Goal: Task Accomplishment & Management: Manage account settings

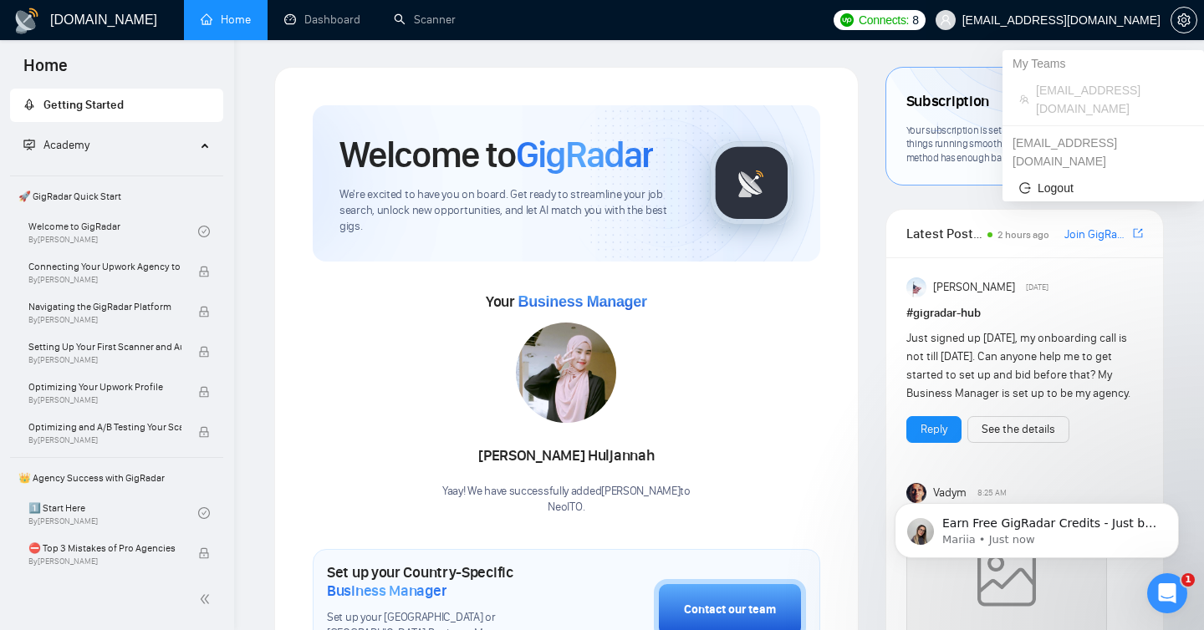
click at [1100, 20] on span "[EMAIL_ADDRESS][DOMAIN_NAME]" at bounding box center [1061, 20] width 198 height 0
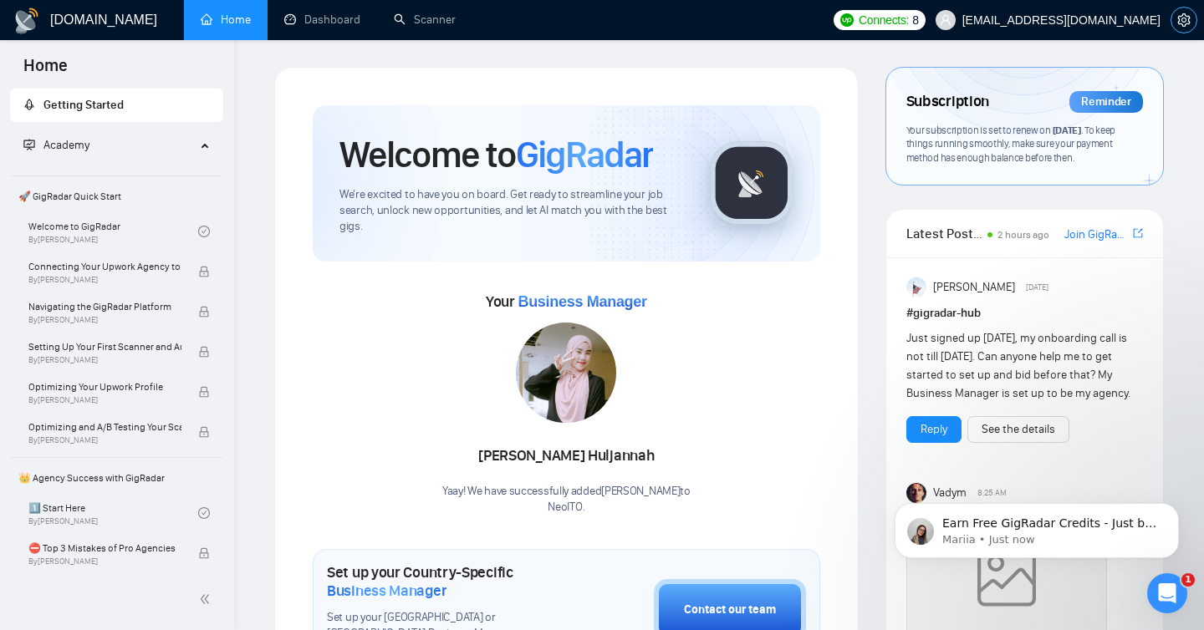
click at [1190, 30] on button "button" at bounding box center [1183, 20] width 27 height 27
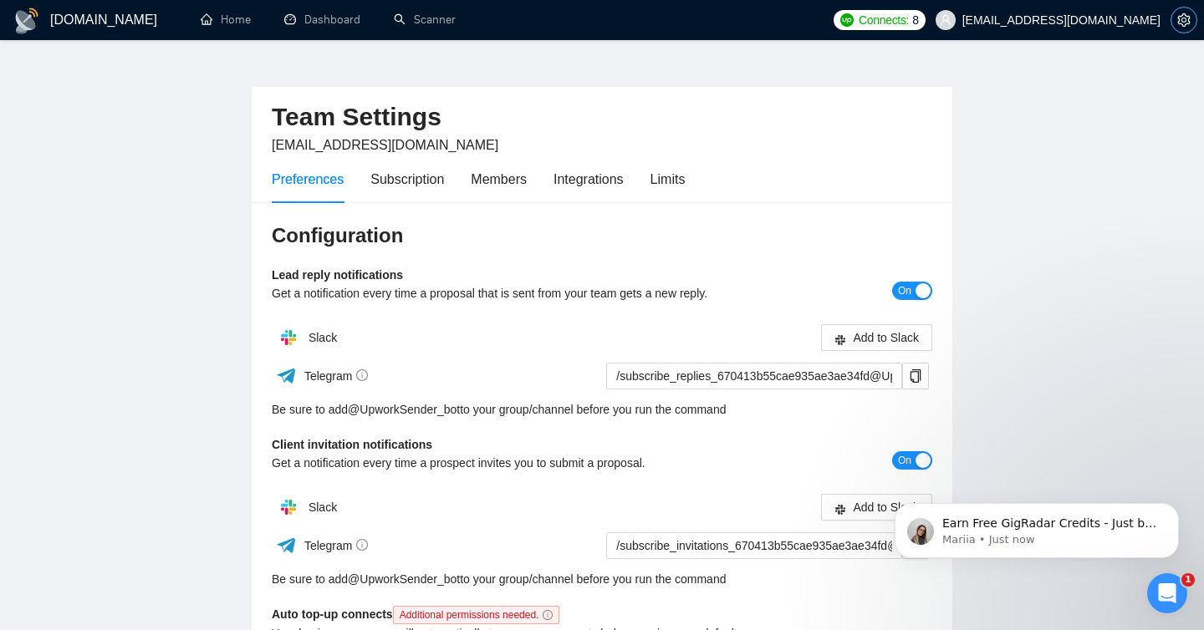
scroll to position [23, 0]
click at [410, 168] on div "Subscription" at bounding box center [407, 178] width 74 height 21
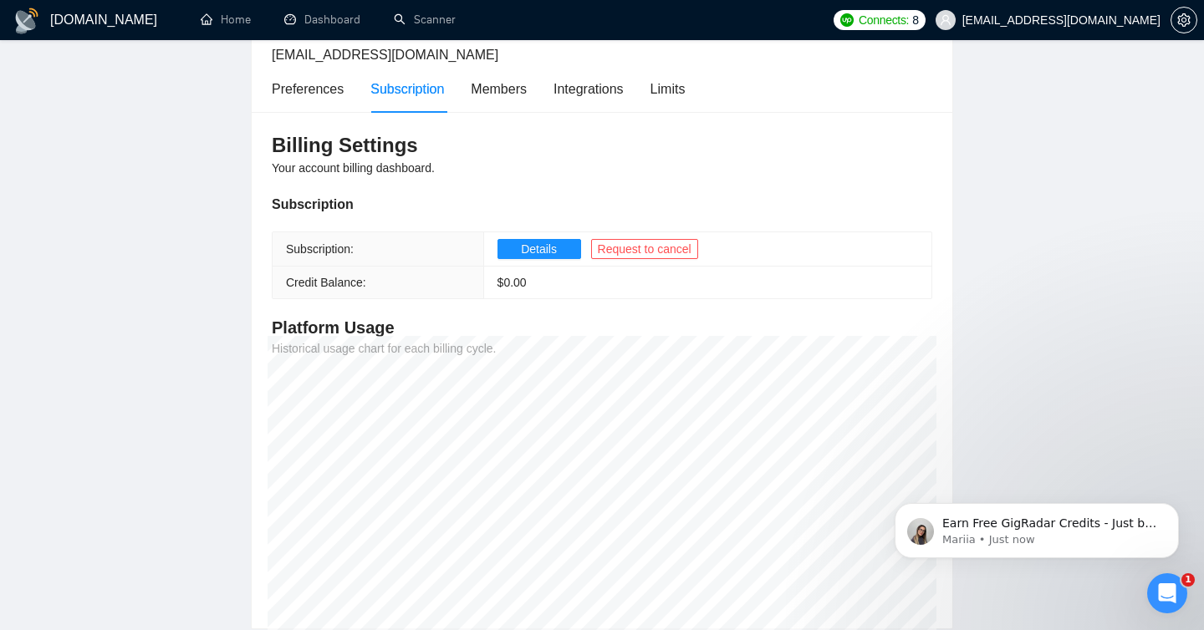
scroll to position [111, 0]
click at [635, 250] on span "Request to cancel" at bounding box center [645, 251] width 94 height 18
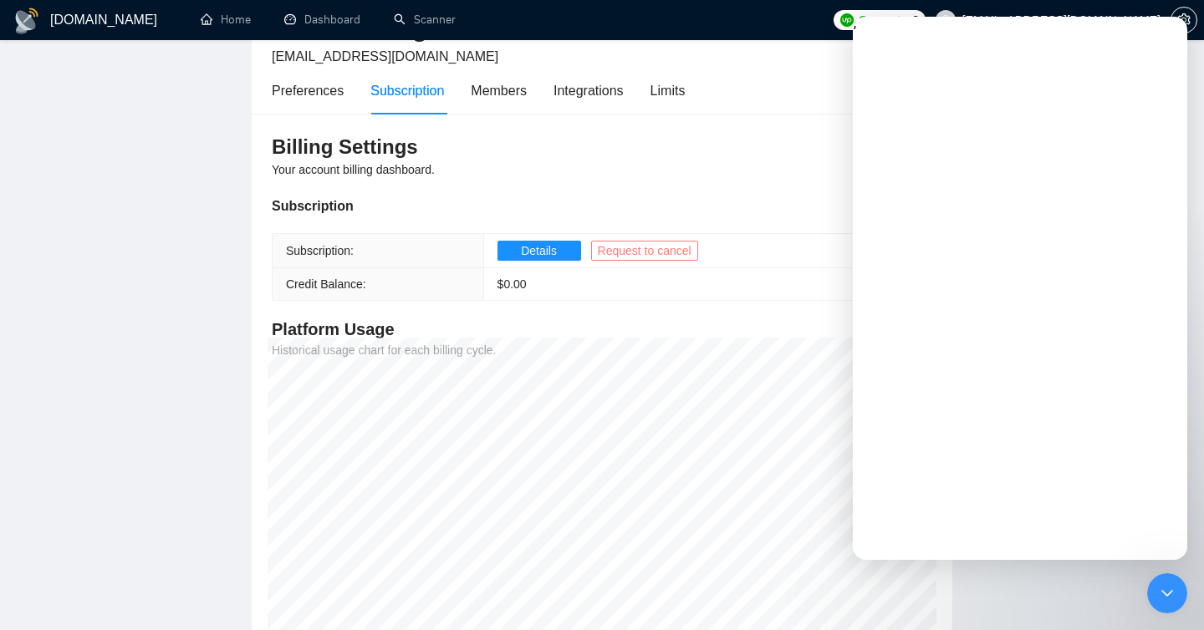
scroll to position [0, 0]
click at [516, 266] on td "Details Request to cancel" at bounding box center [707, 251] width 448 height 34
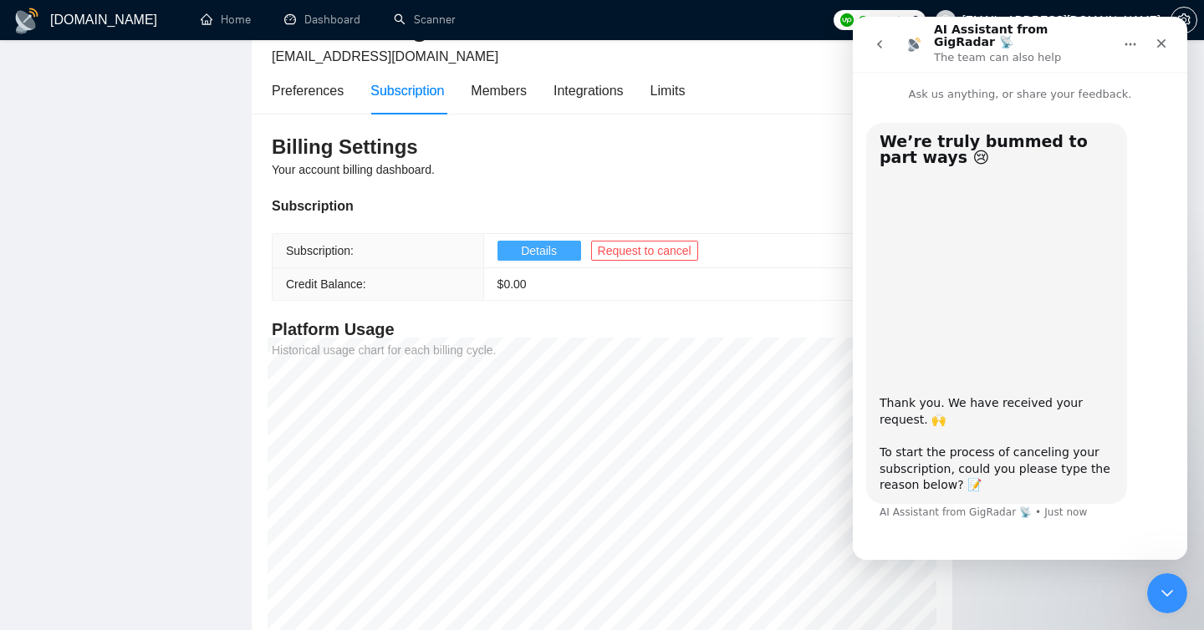
click at [535, 245] on span "Details" at bounding box center [539, 251] width 36 height 18
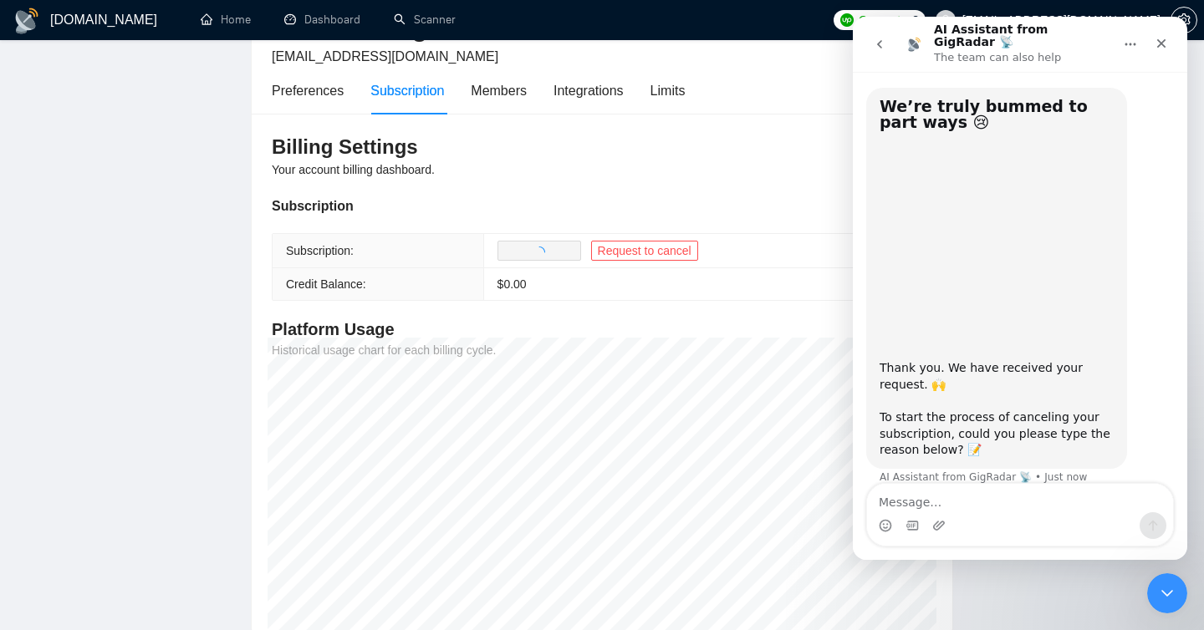
scroll to position [44, 0]
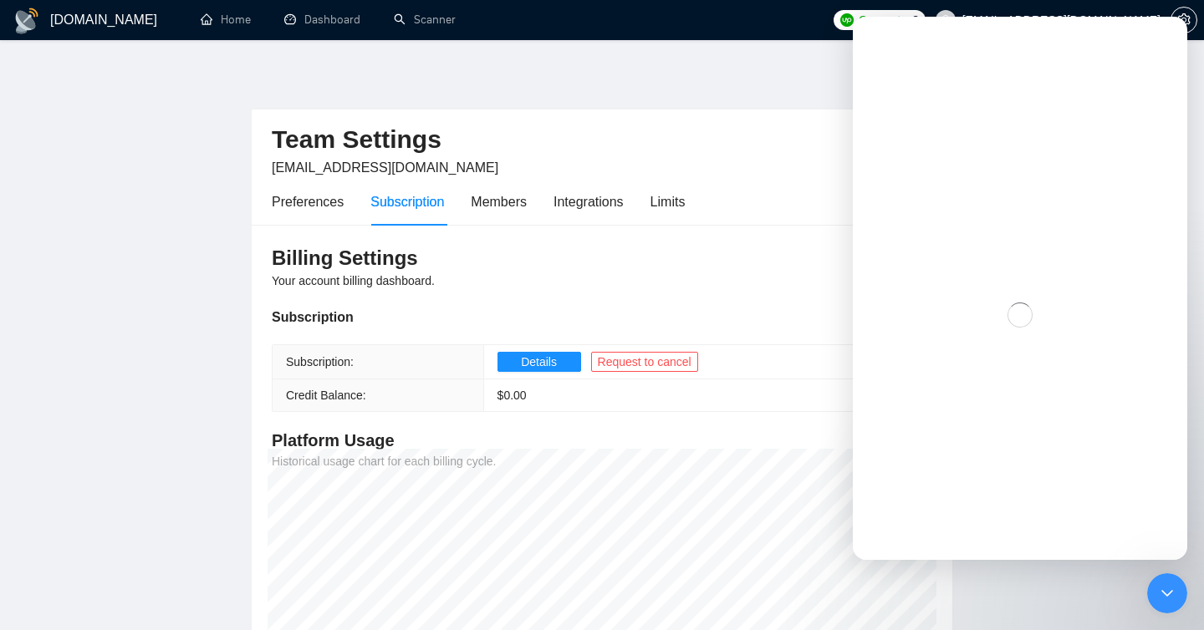
click at [698, 282] on div "Billing Settings Your account billing dashboard. Subscription Subscription: Det…" at bounding box center [602, 483] width 701 height 517
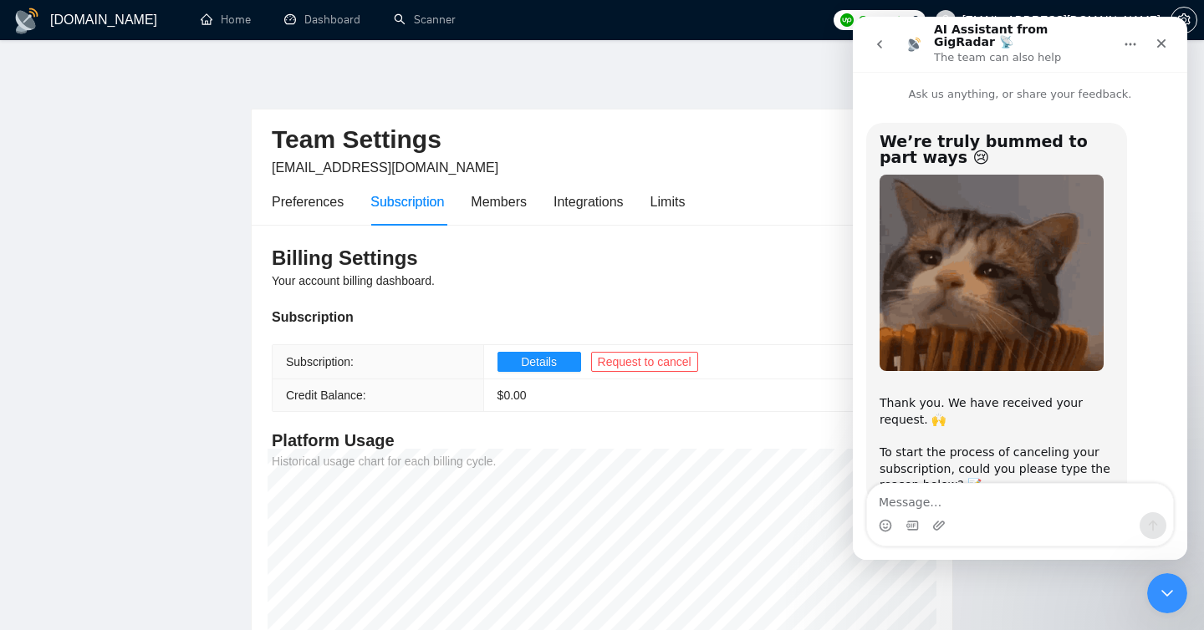
scroll to position [44, 0]
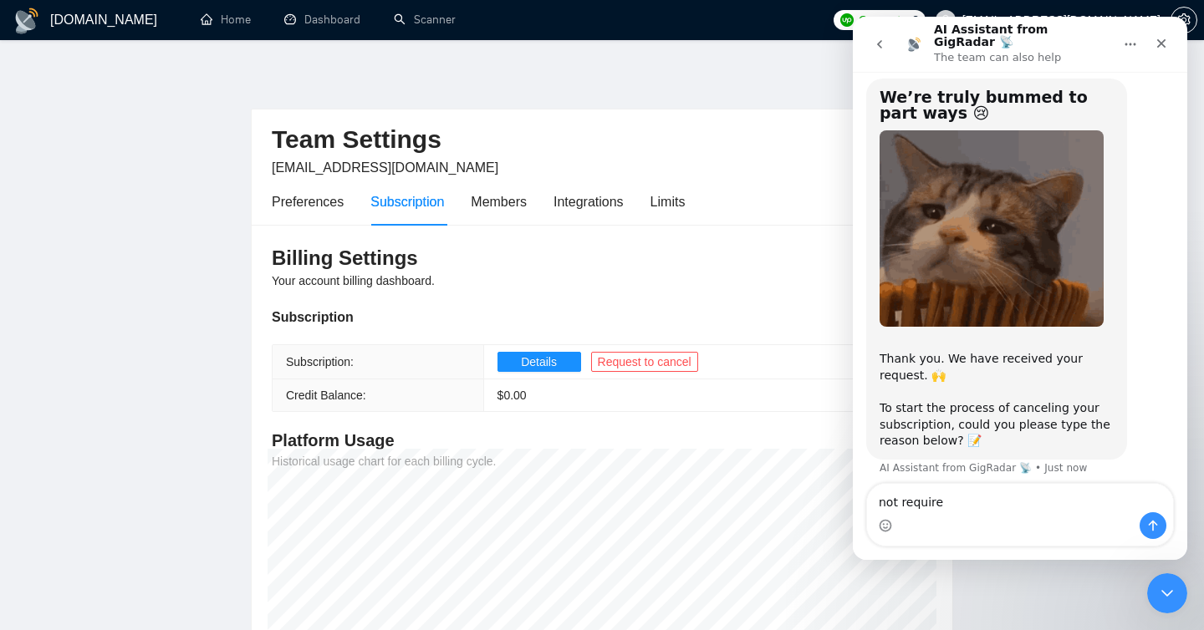
type textarea "not required"
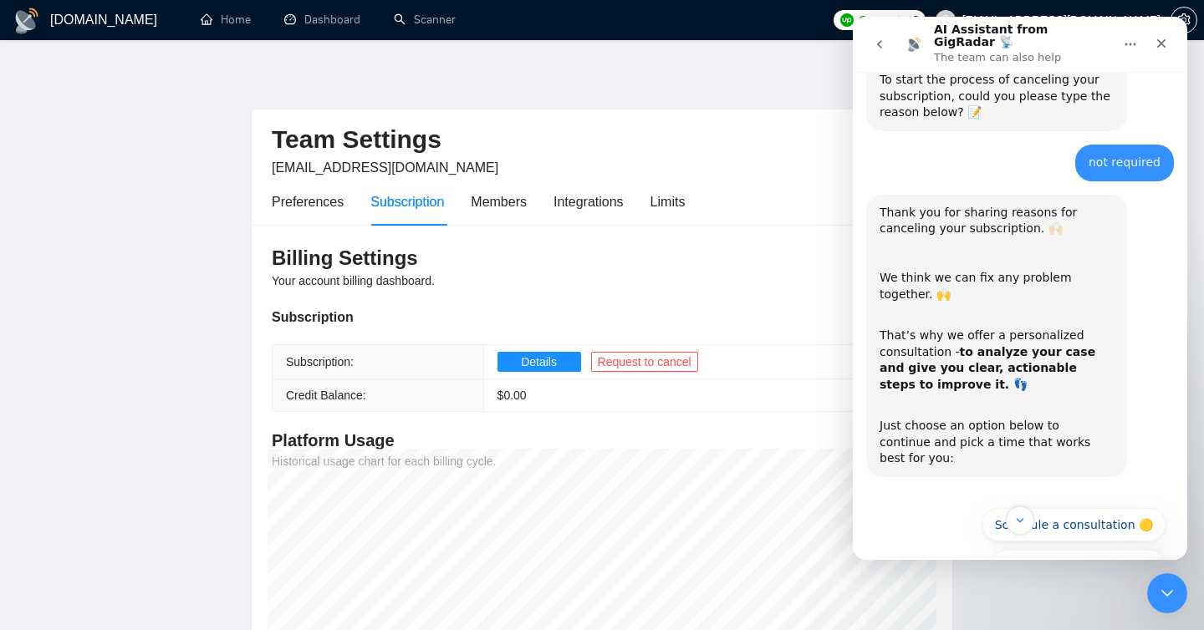
scroll to position [397, 0]
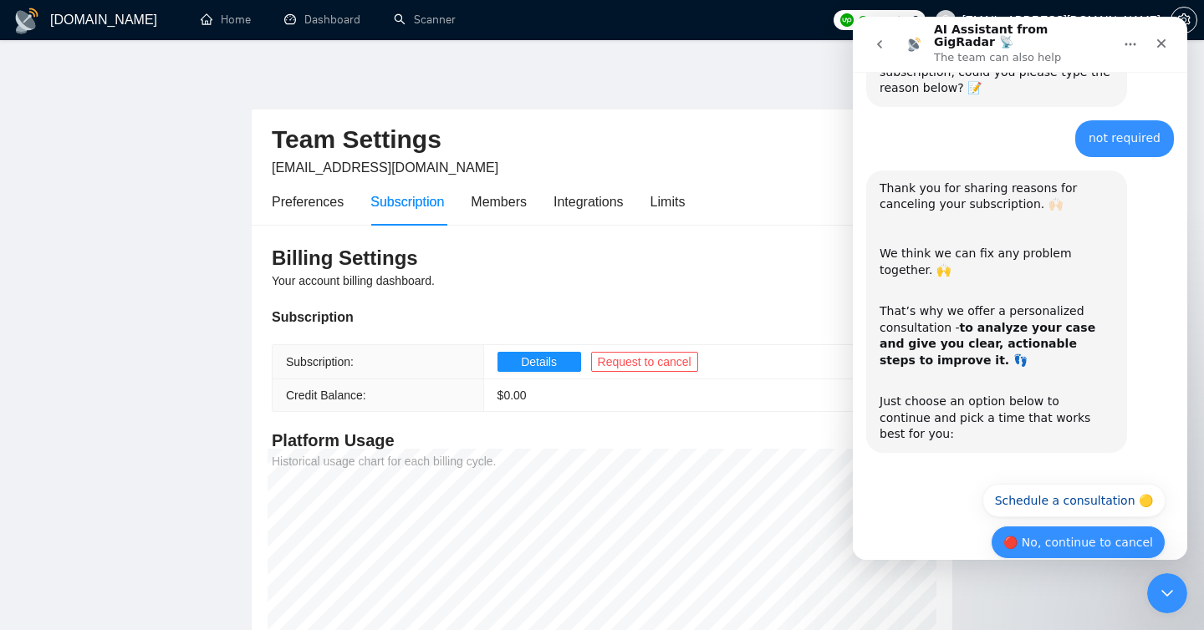
click at [1064, 526] on button "🔴 No, continue to cancel" at bounding box center [1078, 542] width 175 height 33
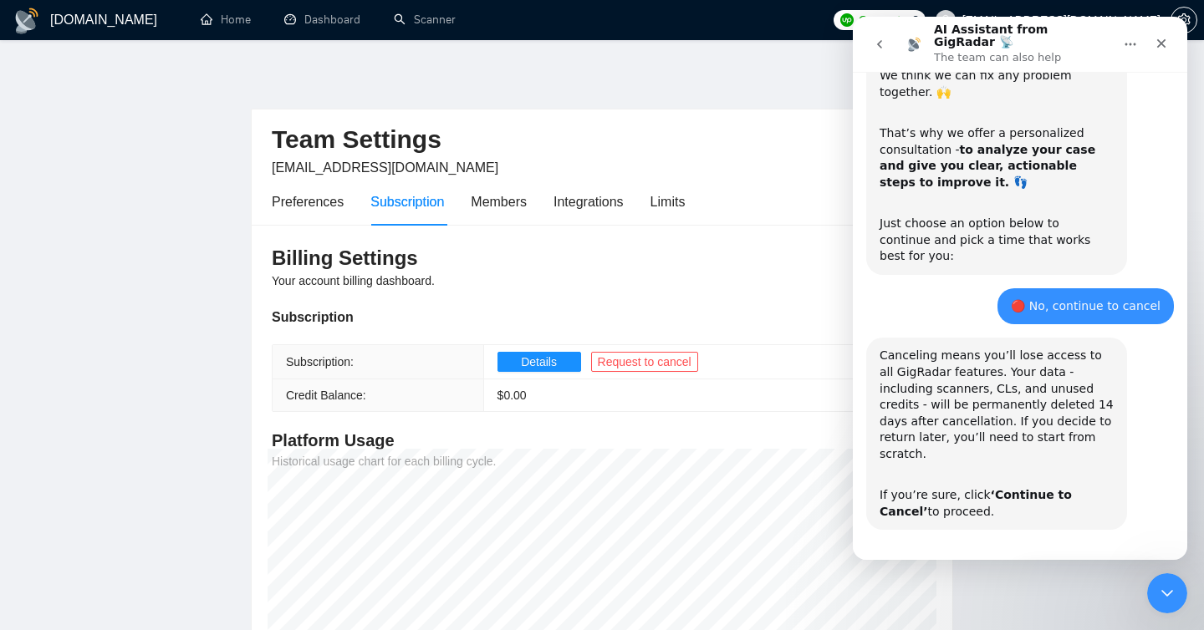
scroll to position [596, 0]
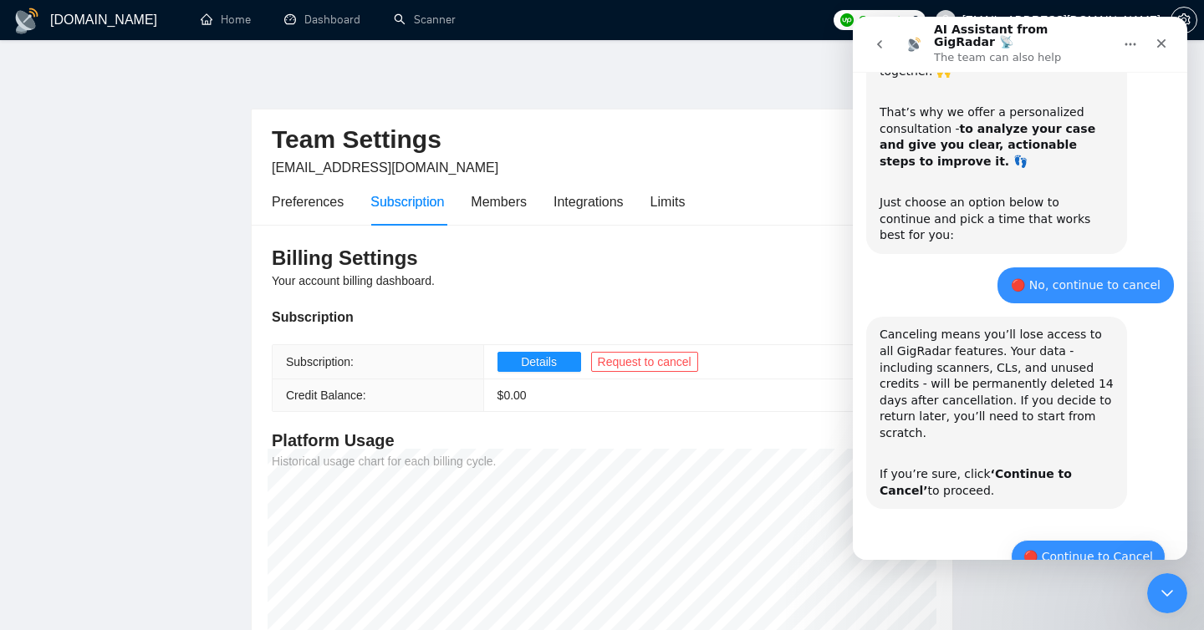
click at [1078, 540] on button "🔴 Continue to Cancel" at bounding box center [1088, 556] width 155 height 33
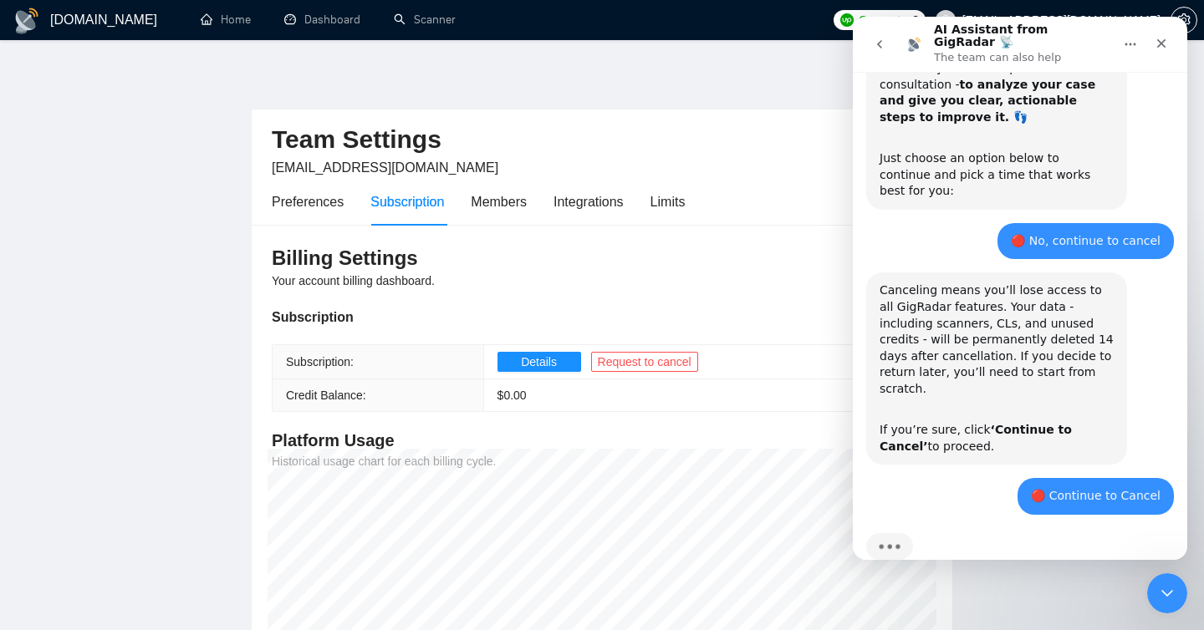
scroll to position [718, 0]
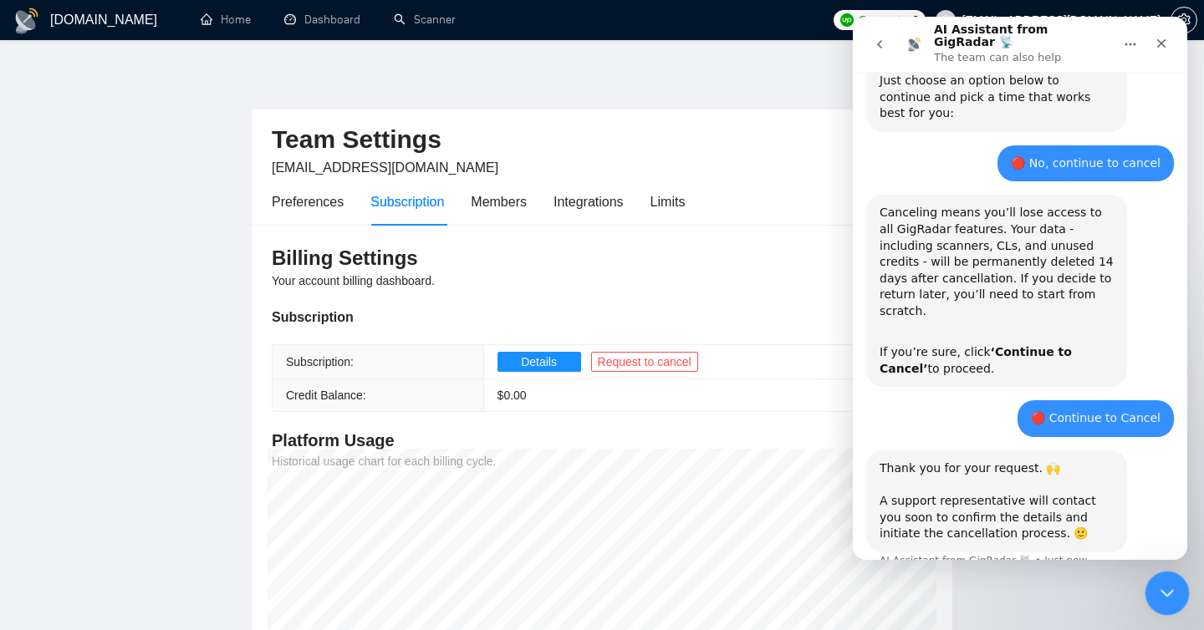
click at [1165, 581] on icon "Close Intercom Messenger" at bounding box center [1165, 591] width 20 height 20
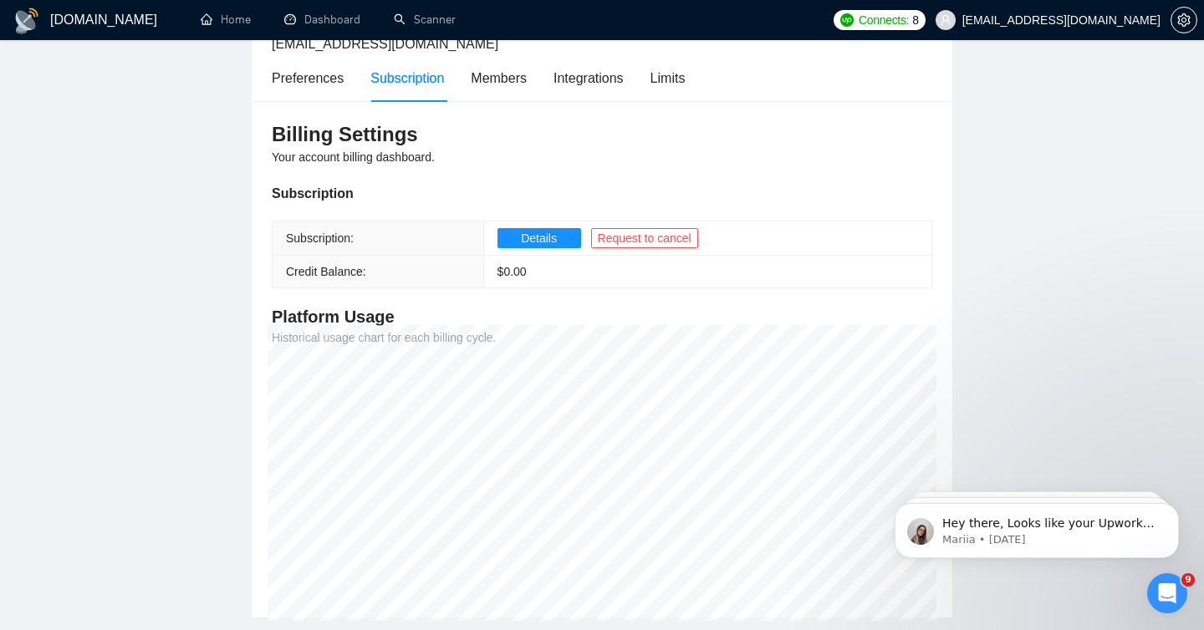
scroll to position [0, 0]
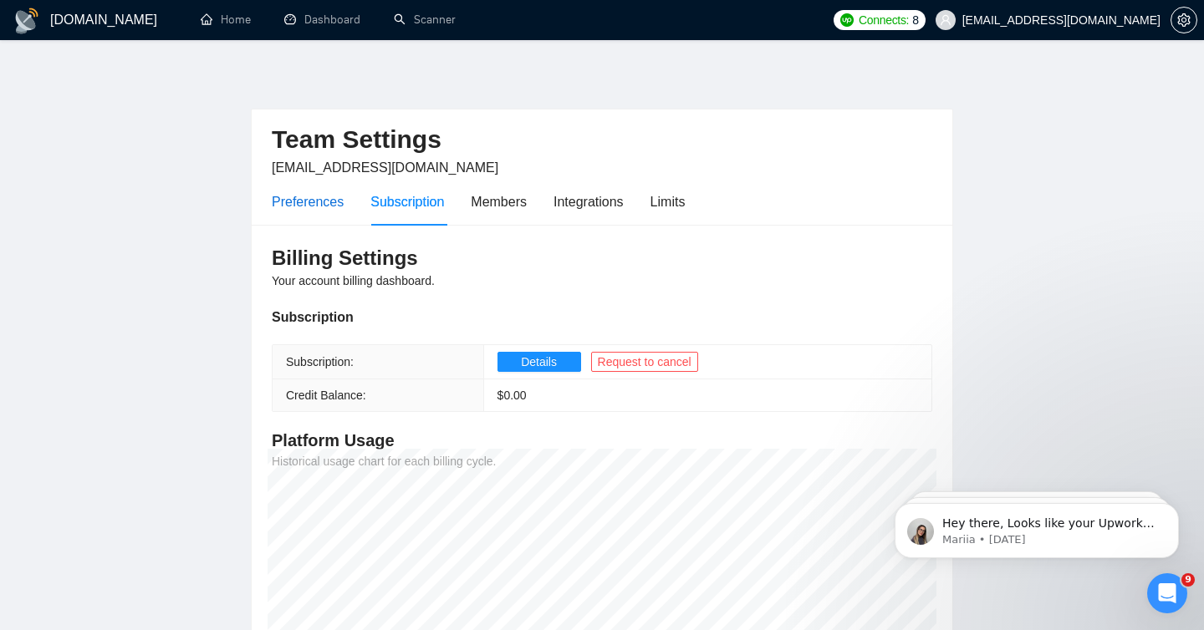
click at [321, 193] on div "Preferences" at bounding box center [308, 201] width 72 height 21
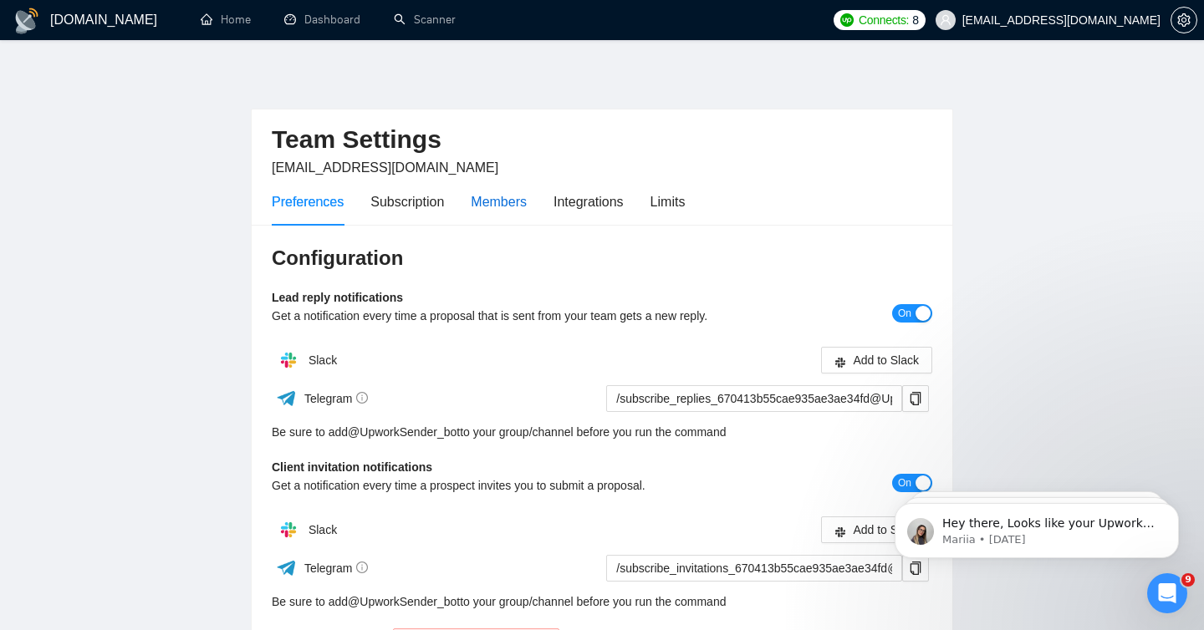
click at [511, 198] on div "Members" at bounding box center [499, 201] width 56 height 21
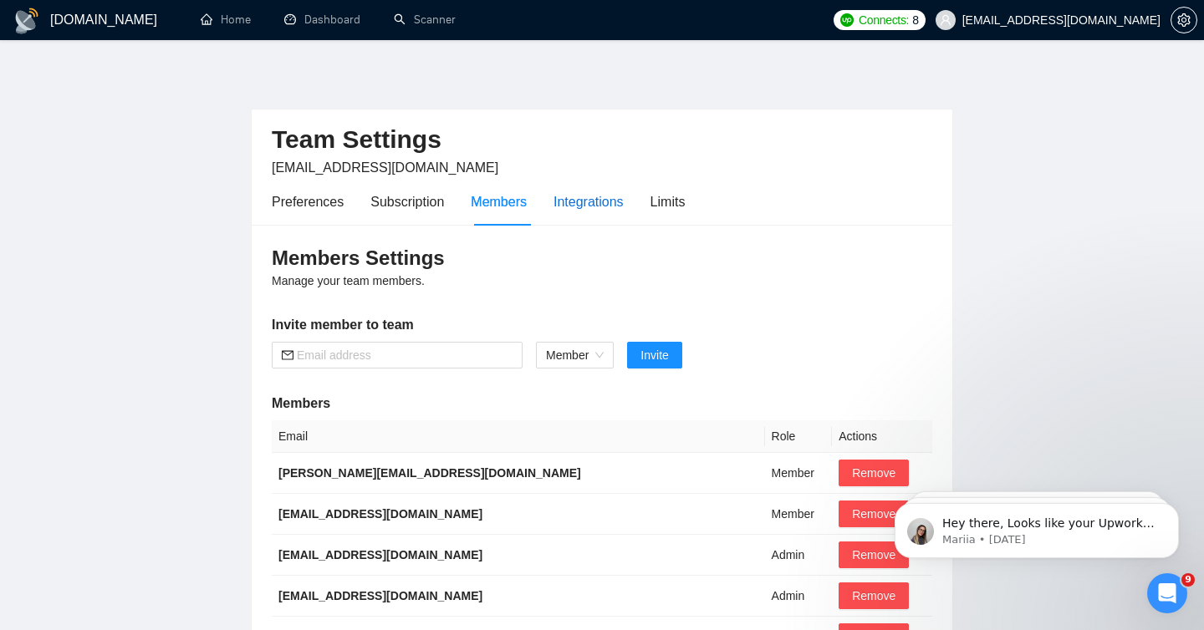
click at [597, 205] on div "Integrations" at bounding box center [588, 201] width 70 height 21
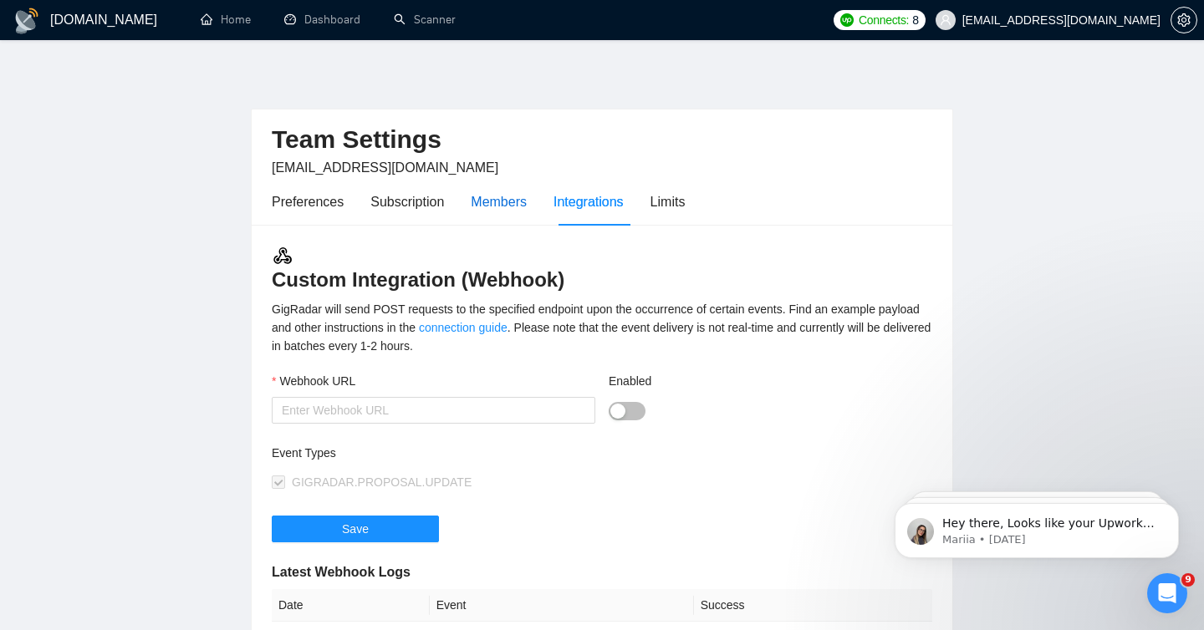
click at [507, 208] on div "Members" at bounding box center [499, 201] width 56 height 21
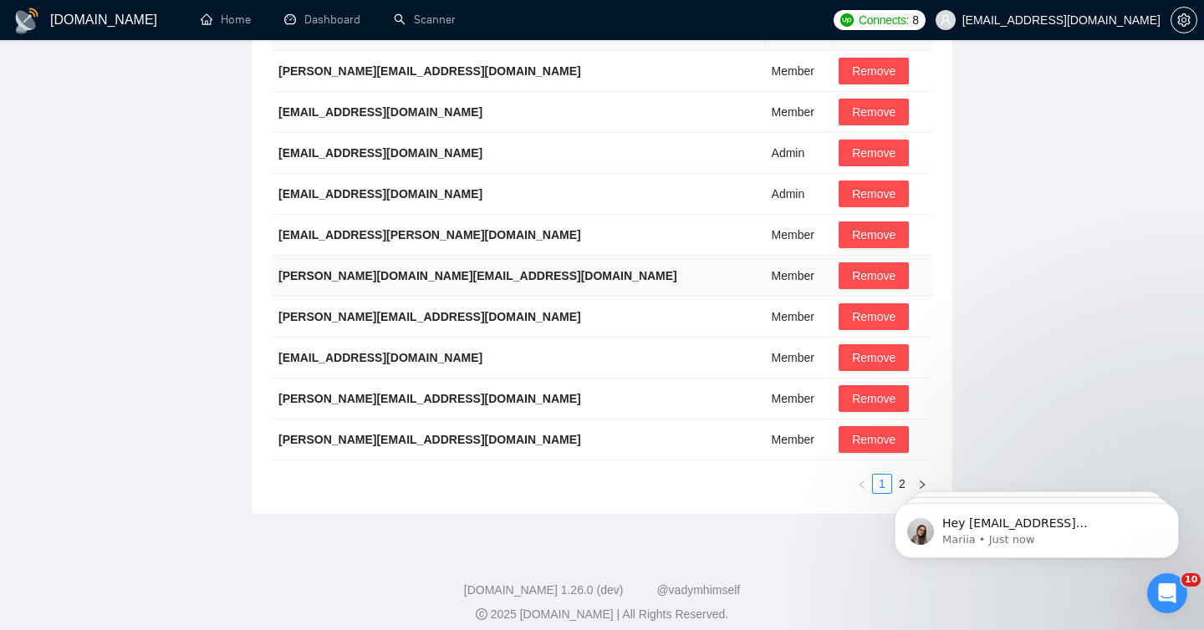
scroll to position [415, 0]
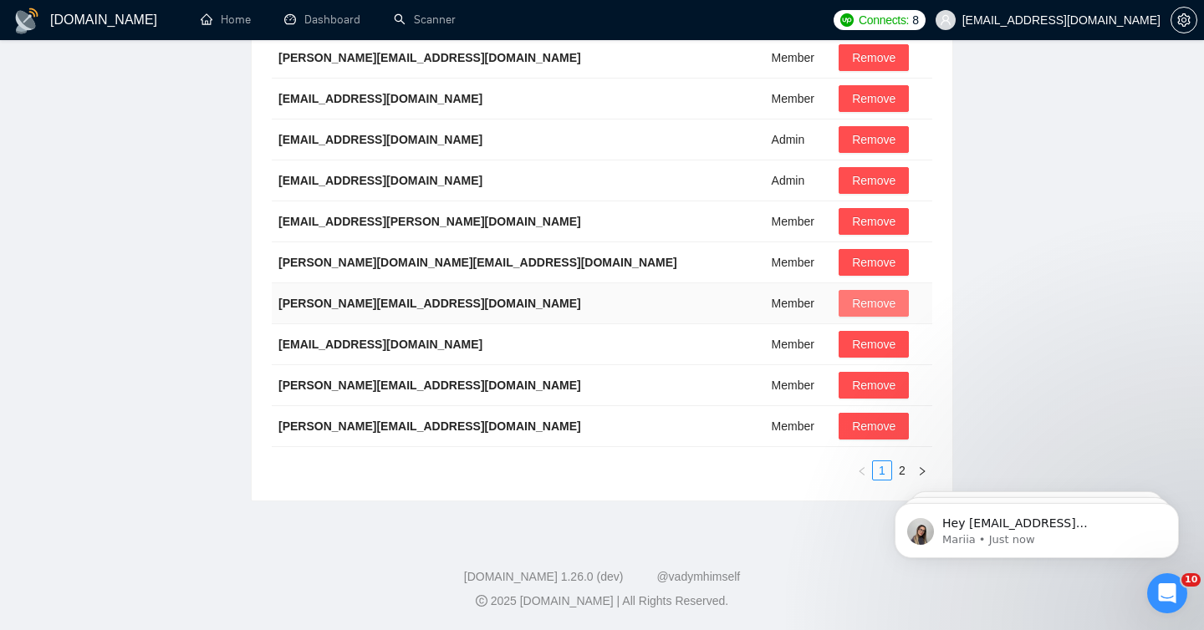
click at [852, 296] on span "Remove" at bounding box center [873, 303] width 43 height 18
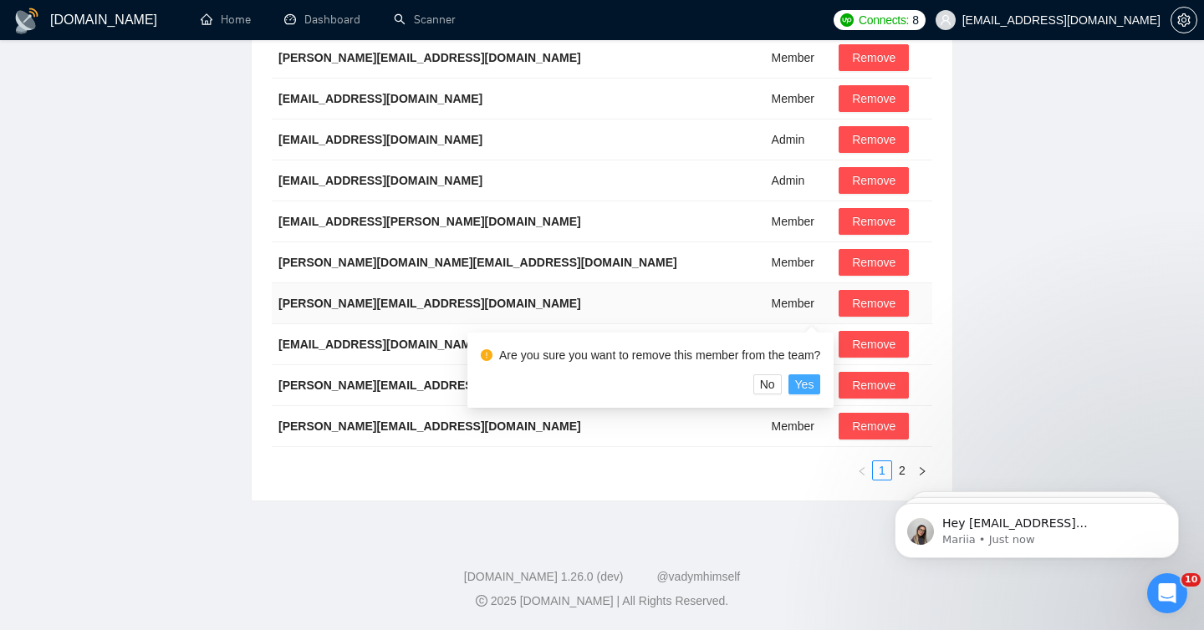
click at [814, 378] on span "Yes" at bounding box center [804, 384] width 19 height 18
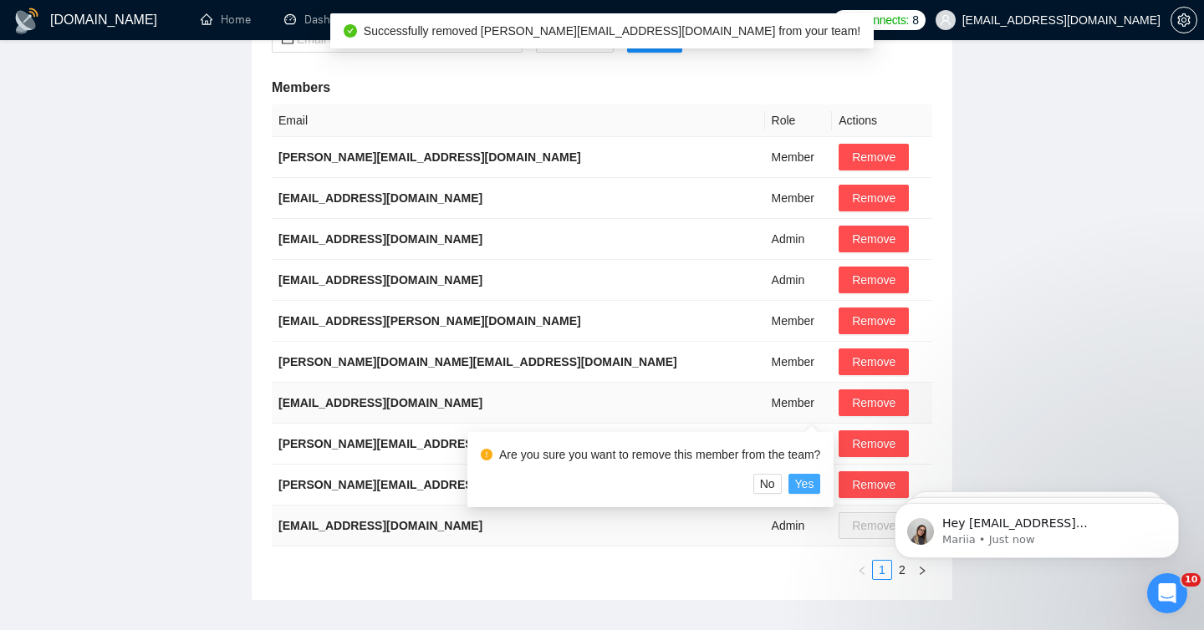
scroll to position [120, 0]
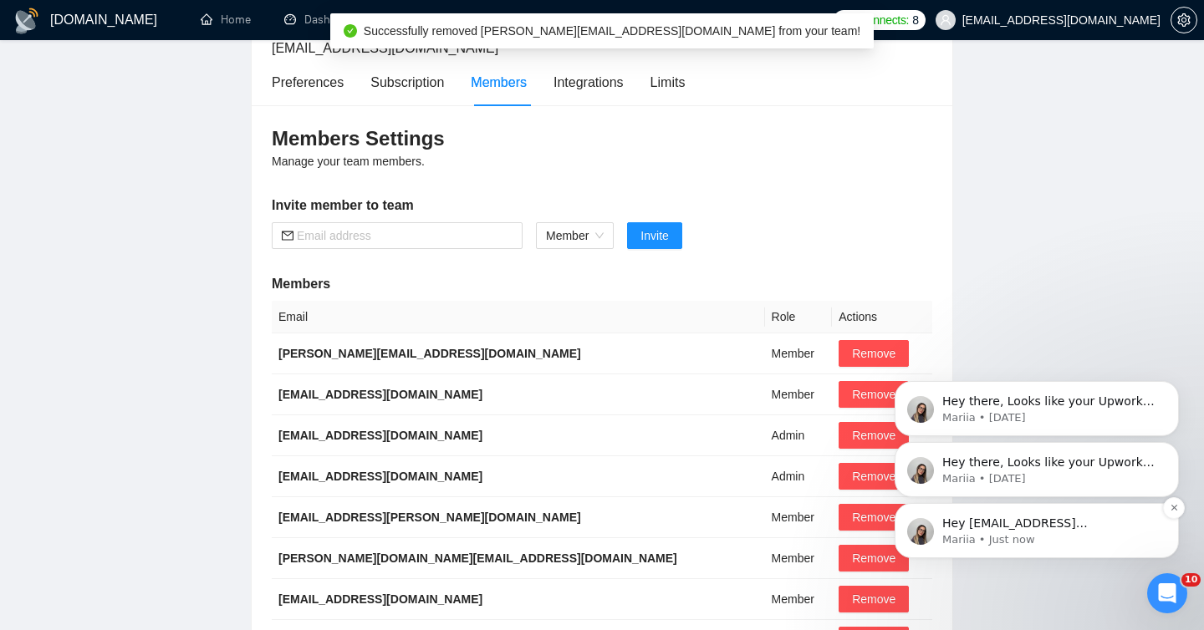
click at [1065, 537] on p "Mariia • Just now" at bounding box center [1050, 540] width 216 height 15
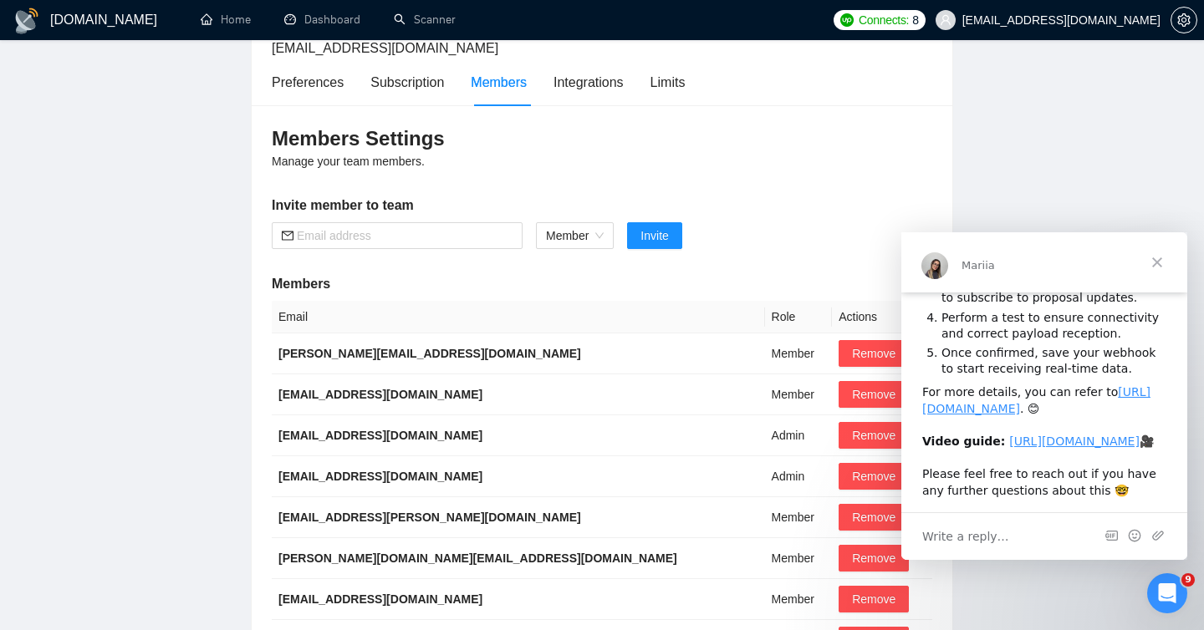
scroll to position [260, 0]
click at [1160, 581] on icon "Open Intercom Messenger" at bounding box center [1165, 592] width 28 height 28
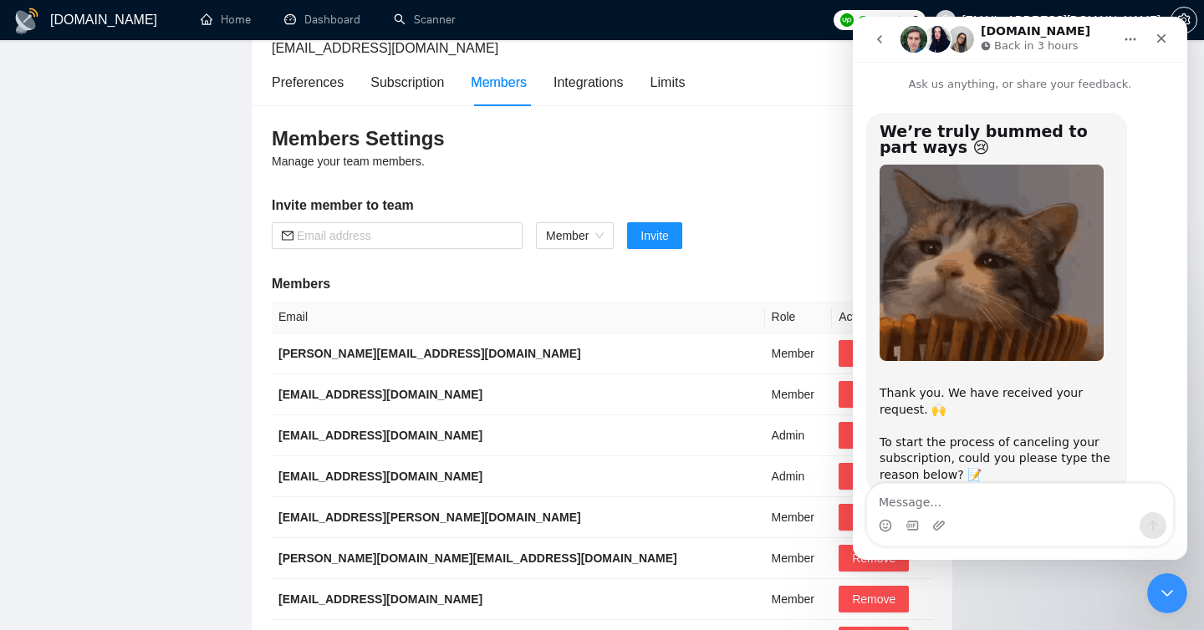
scroll to position [825, 0]
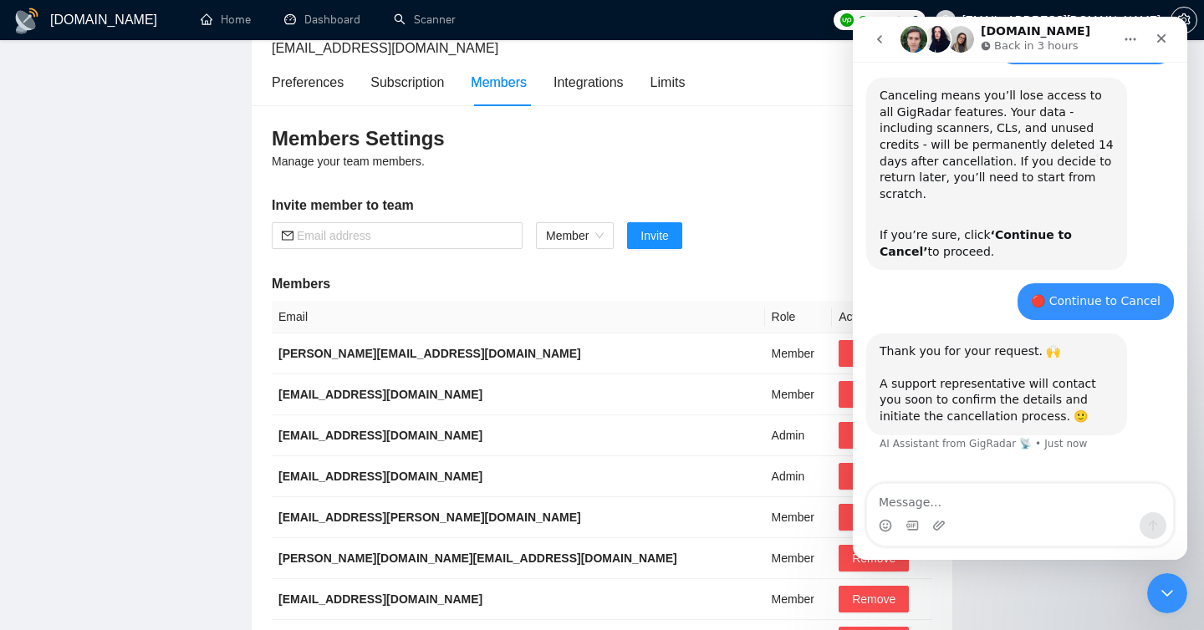
click at [882, 33] on icon "go back" at bounding box center [879, 39] width 13 height 13
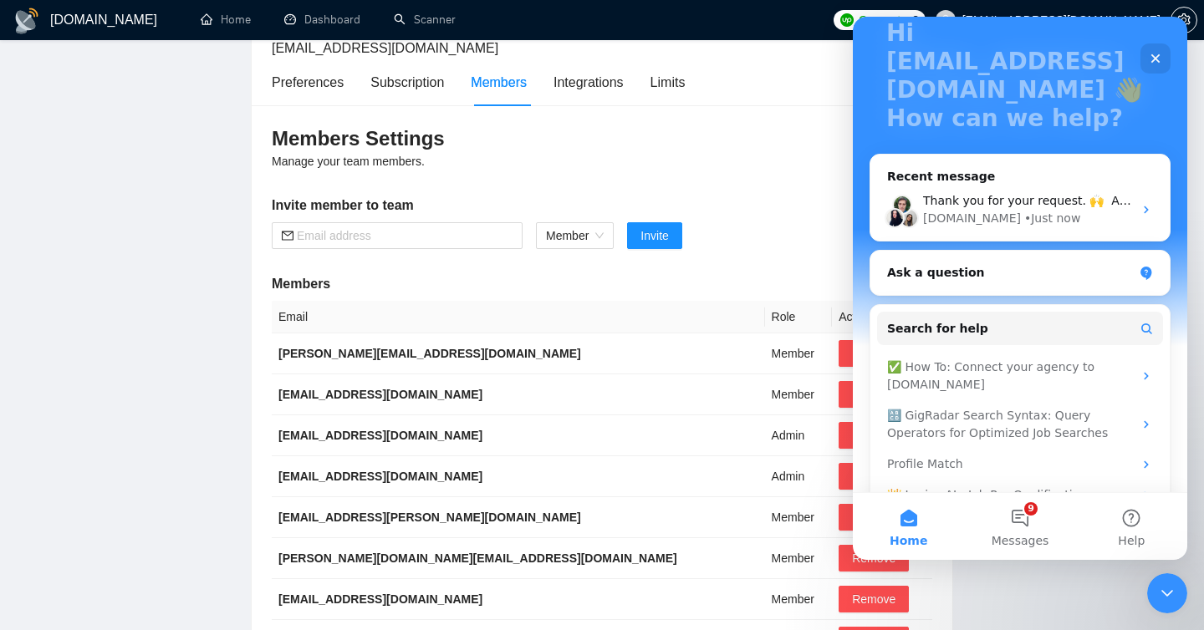
scroll to position [122, 0]
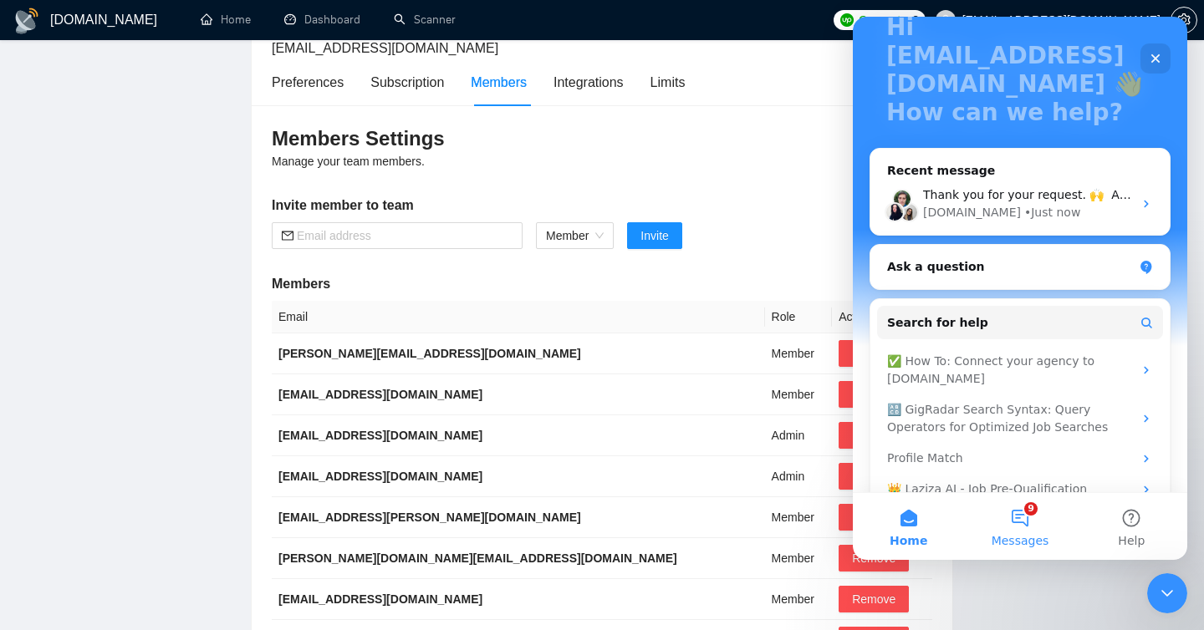
click at [1018, 520] on button "9 Messages" at bounding box center [1019, 526] width 111 height 67
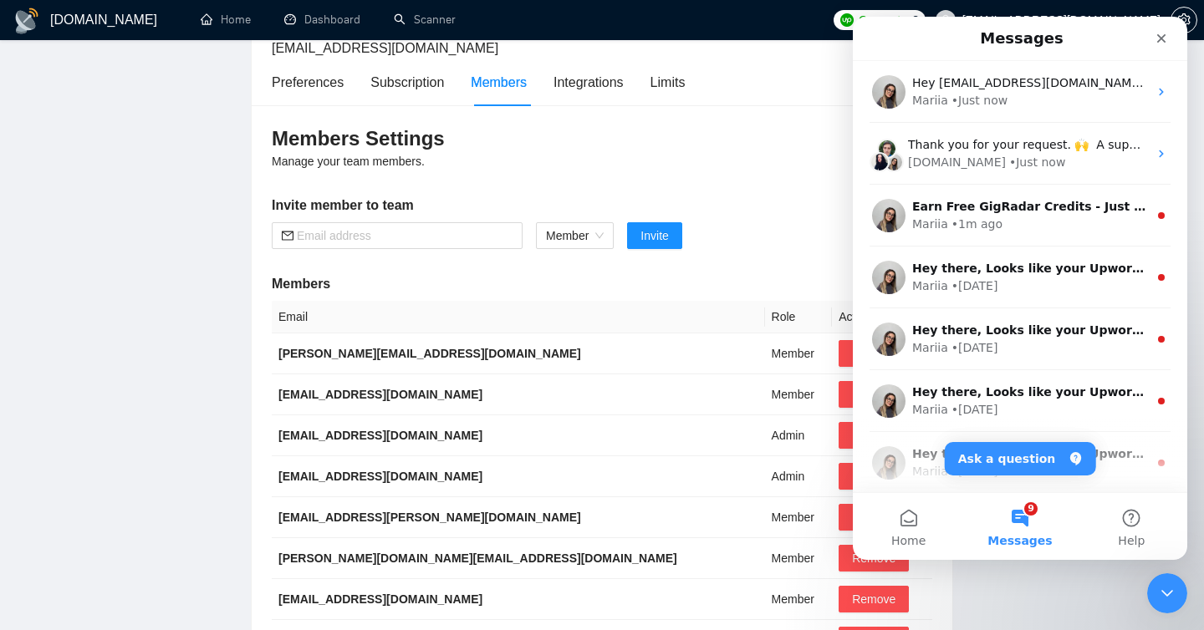
click at [1018, 520] on button "9 Messages" at bounding box center [1019, 526] width 111 height 67
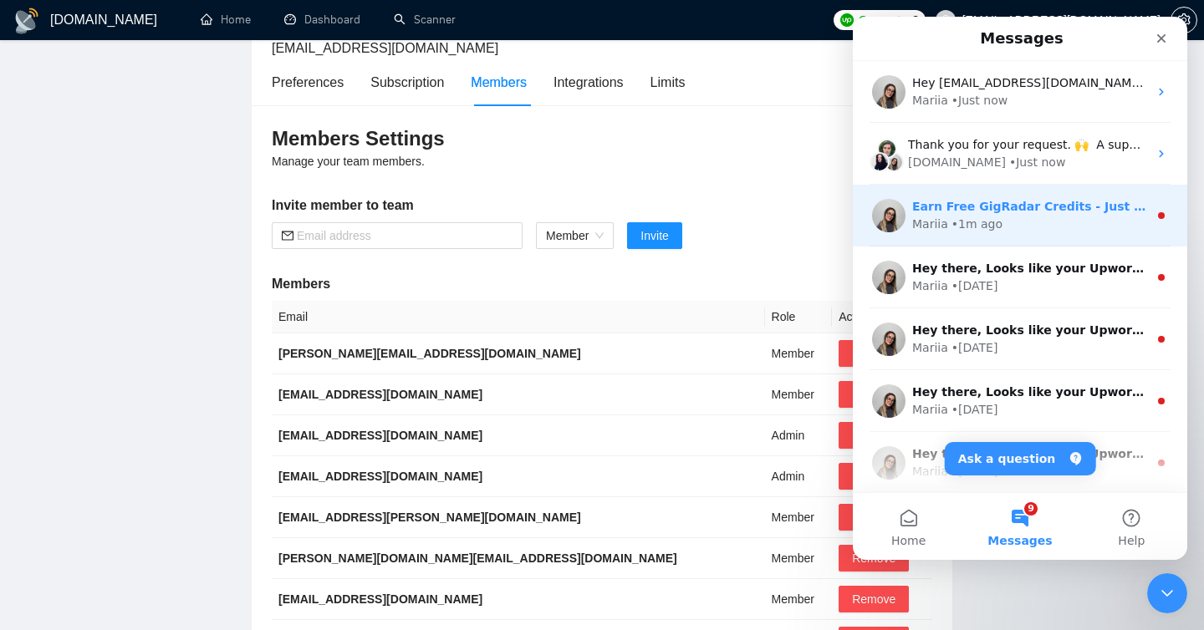
click at [992, 240] on div "Earn Free GigRadar Credits - Just by Sharing Your Story! 💬 Want more credits fo…" at bounding box center [1020, 216] width 334 height 62
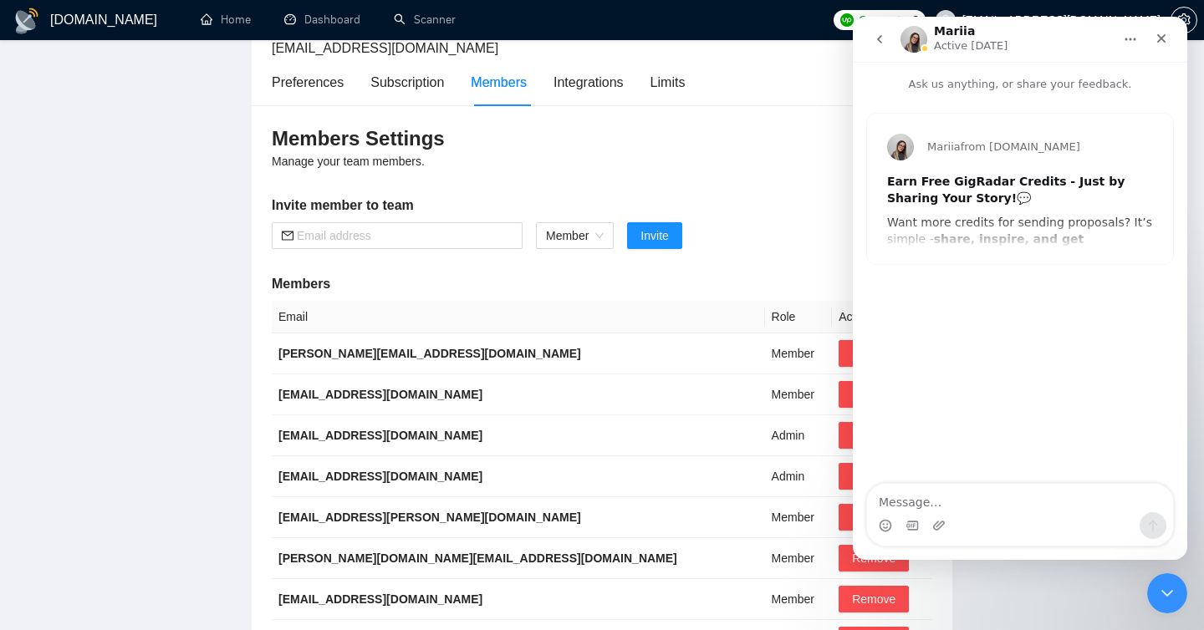
click at [877, 33] on icon "go back" at bounding box center [879, 39] width 13 height 13
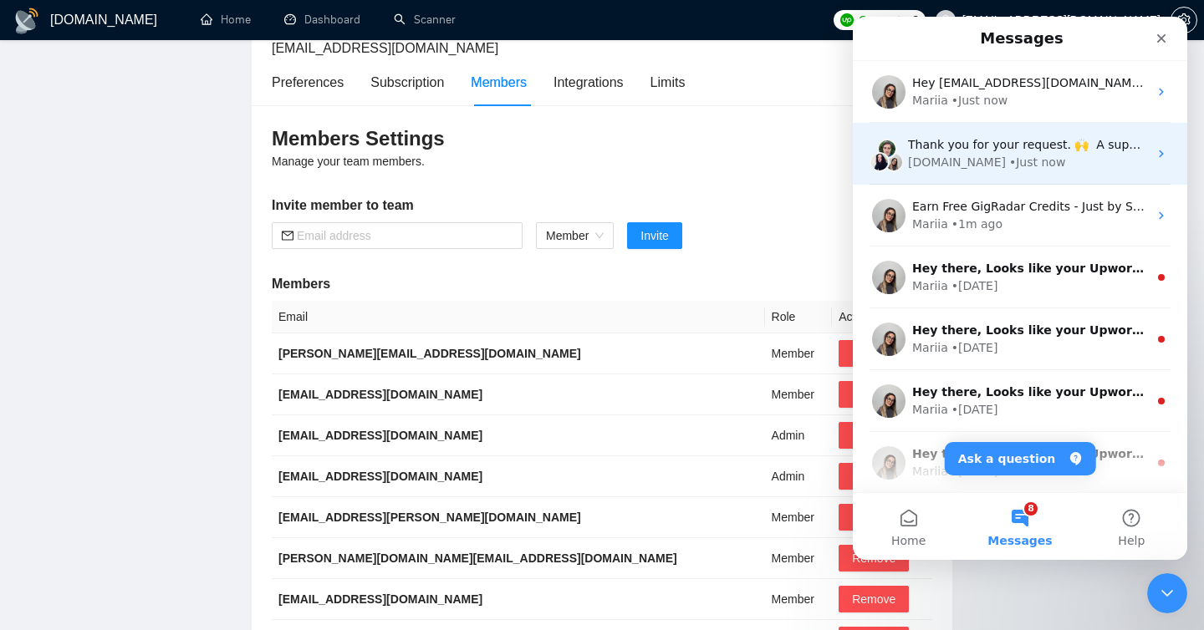
click at [961, 151] on div "Thank you for your request. 🙌 ​ A support representative will contact you soon …" at bounding box center [1028, 145] width 240 height 18
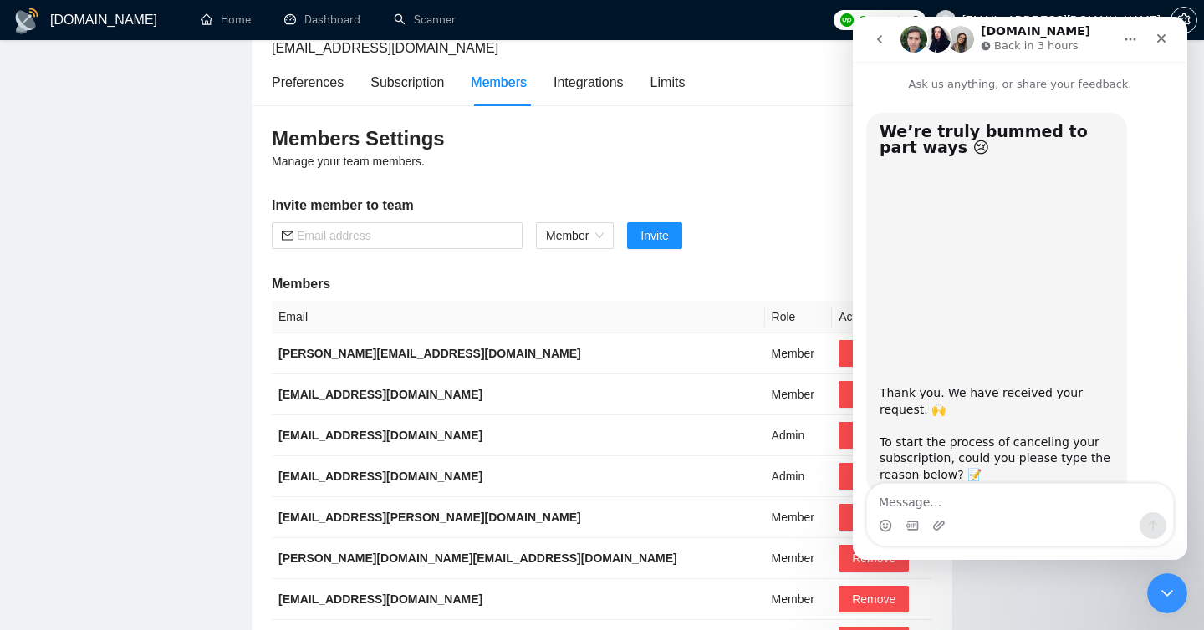
scroll to position [825, 0]
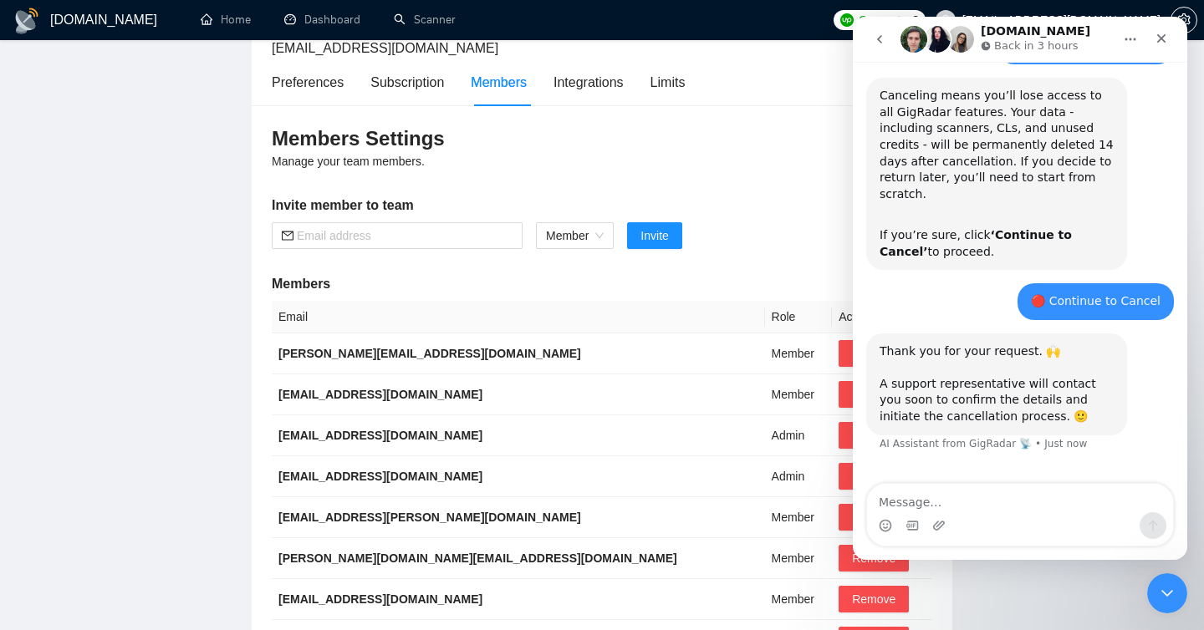
click at [881, 32] on button "go back" at bounding box center [880, 39] width 32 height 32
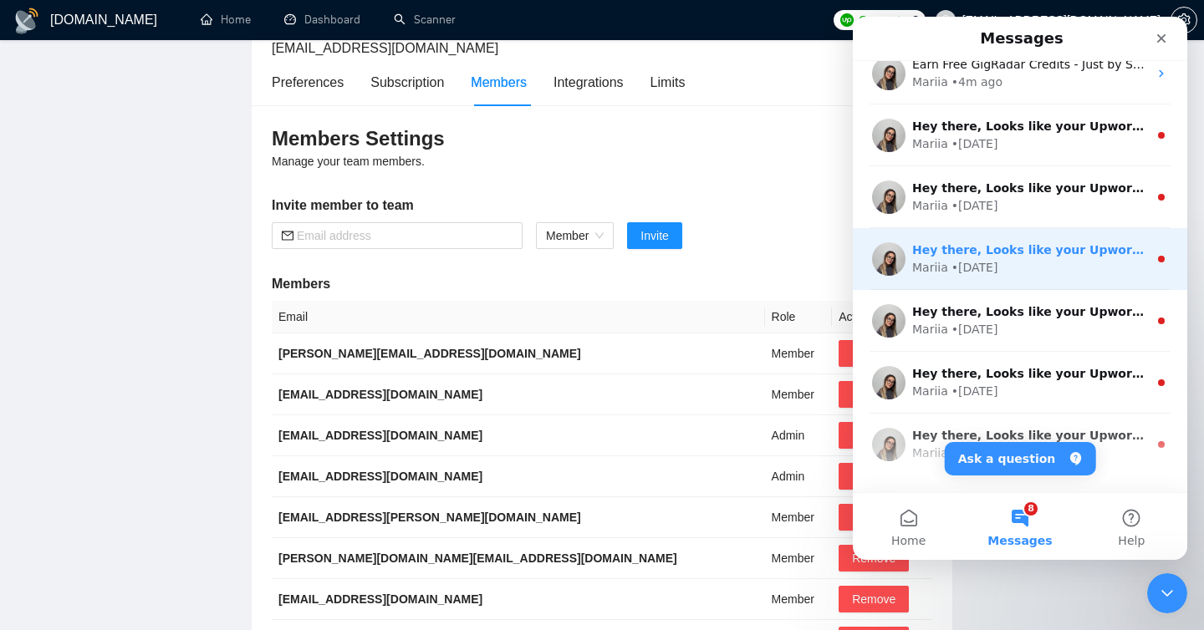
scroll to position [0, 0]
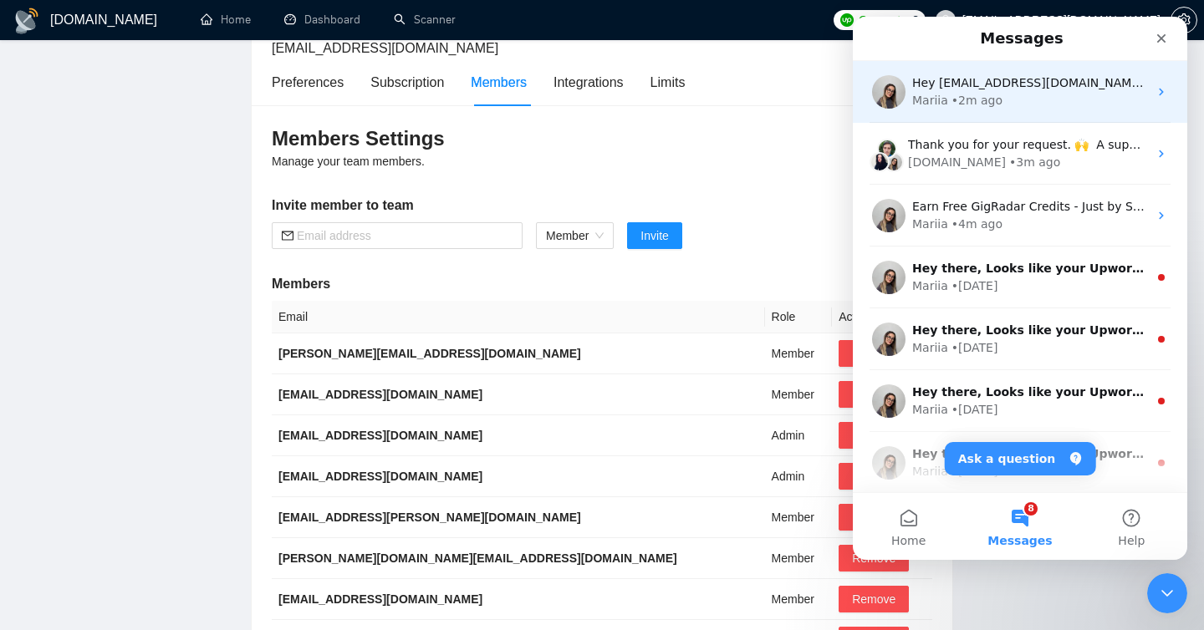
click at [1012, 103] on div "Mariia • 2m ago" at bounding box center [1030, 101] width 236 height 18
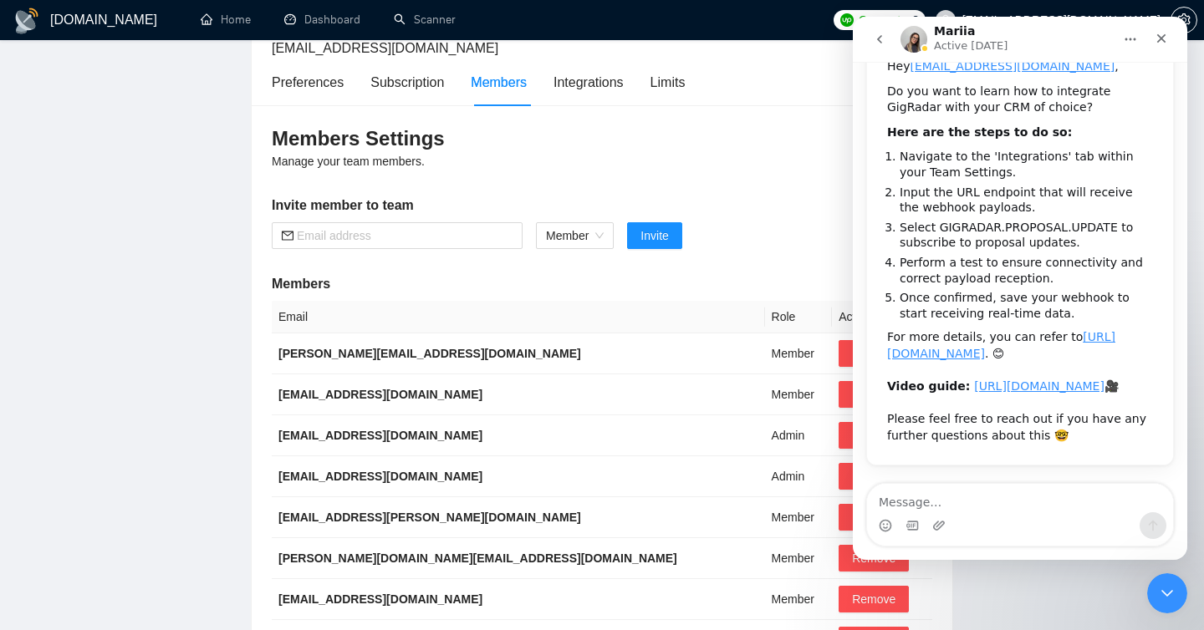
scroll to position [196, 0]
click at [886, 33] on button "go back" at bounding box center [880, 39] width 32 height 32
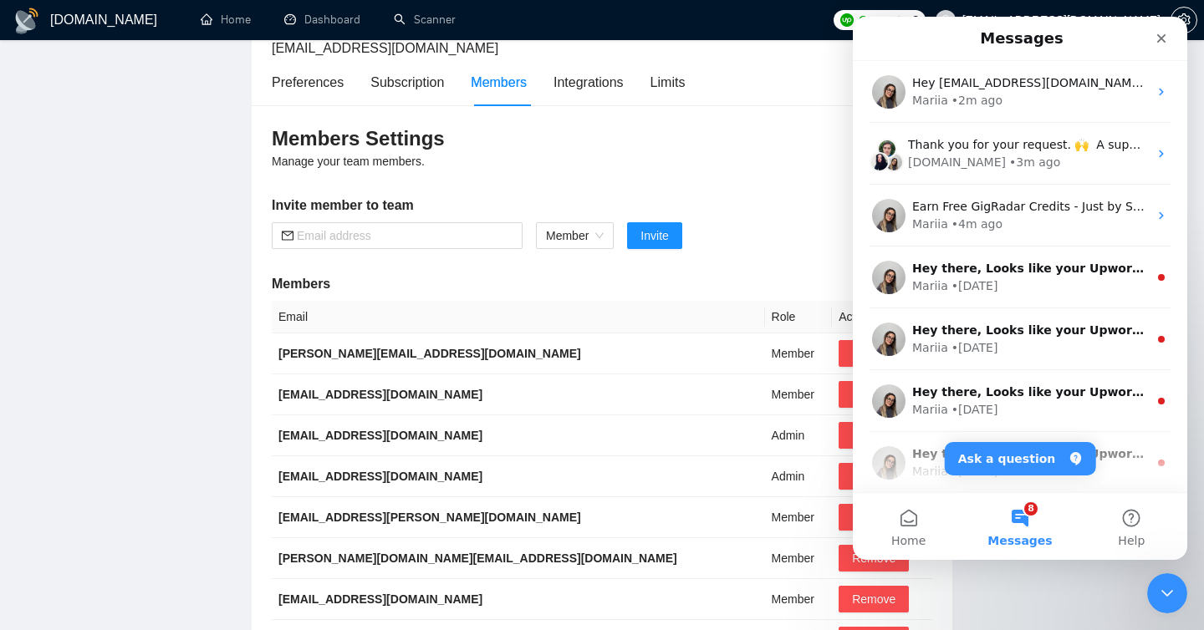
scroll to position [0, 0]
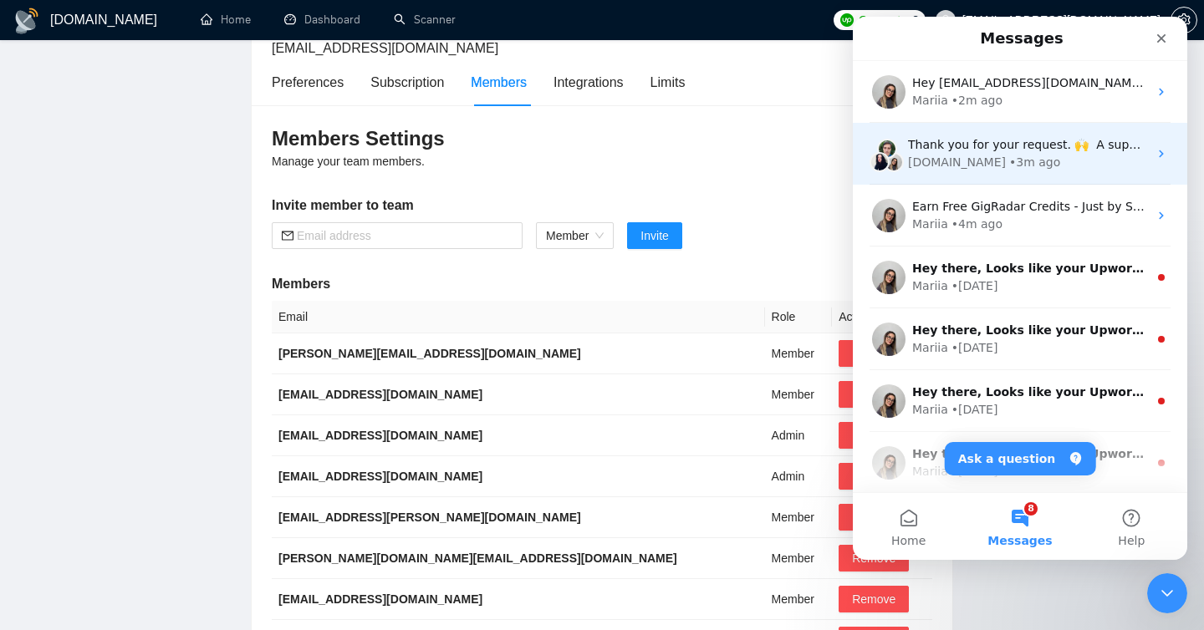
click at [942, 176] on div "Thank you for your request. 🙌 ​ A support representative will contact you soon …" at bounding box center [1020, 154] width 334 height 62
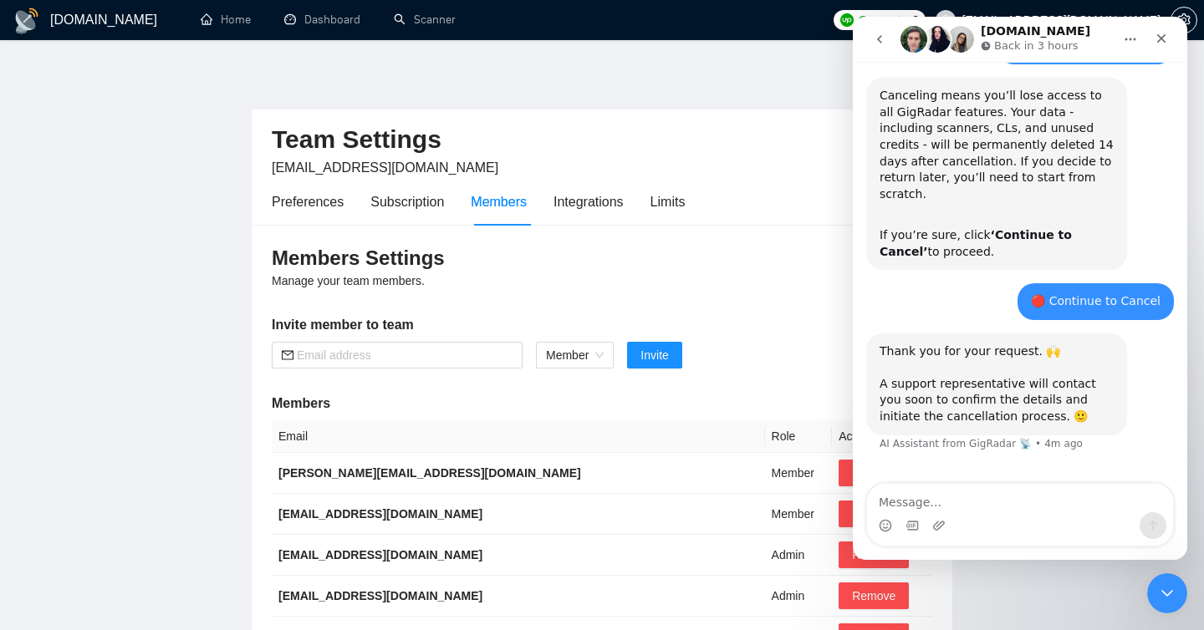
click at [699, 268] on h3 "Members Settings" at bounding box center [602, 258] width 660 height 27
click at [420, 201] on div "Subscription" at bounding box center [407, 201] width 74 height 21
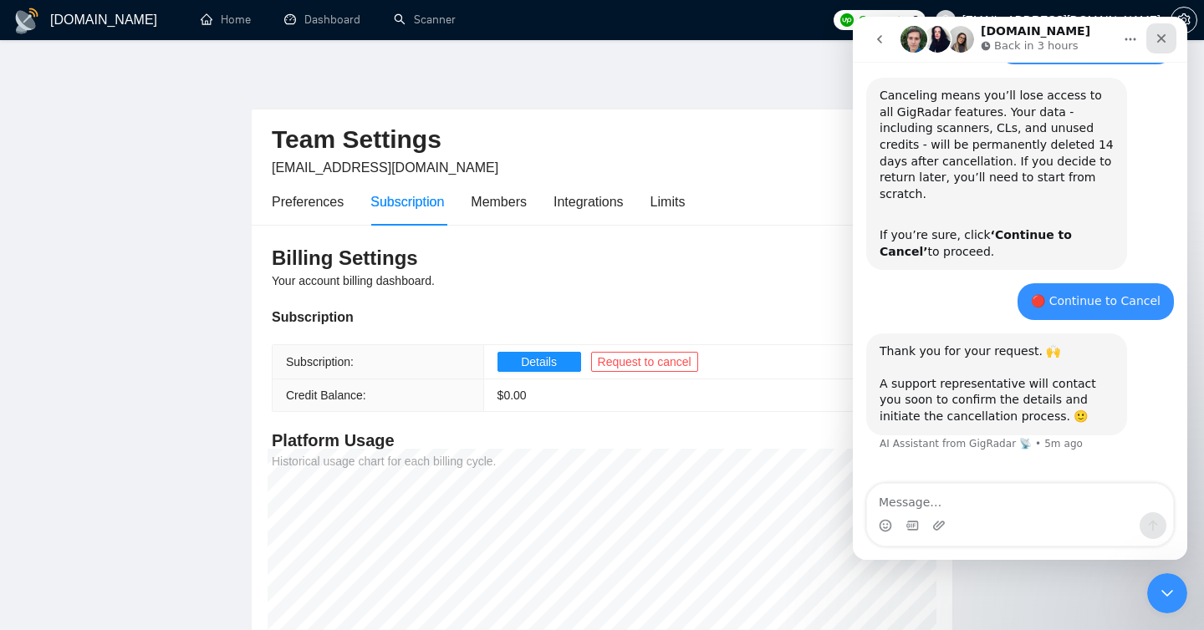
click at [1158, 43] on icon "Close" at bounding box center [1161, 38] width 13 height 13
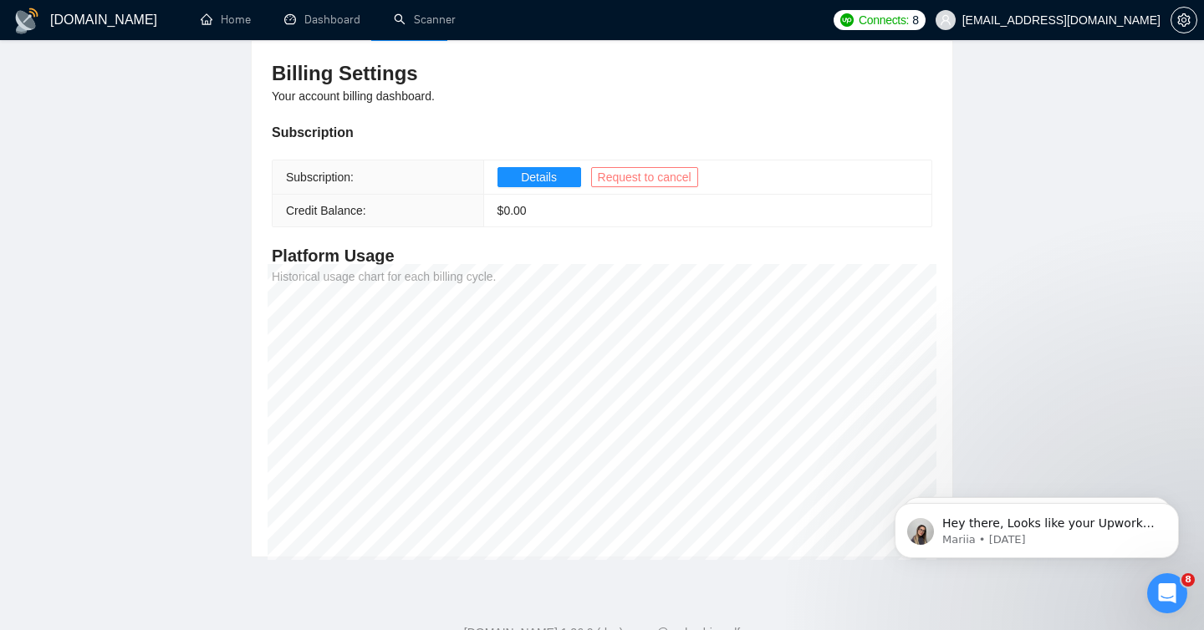
scroll to position [155, 0]
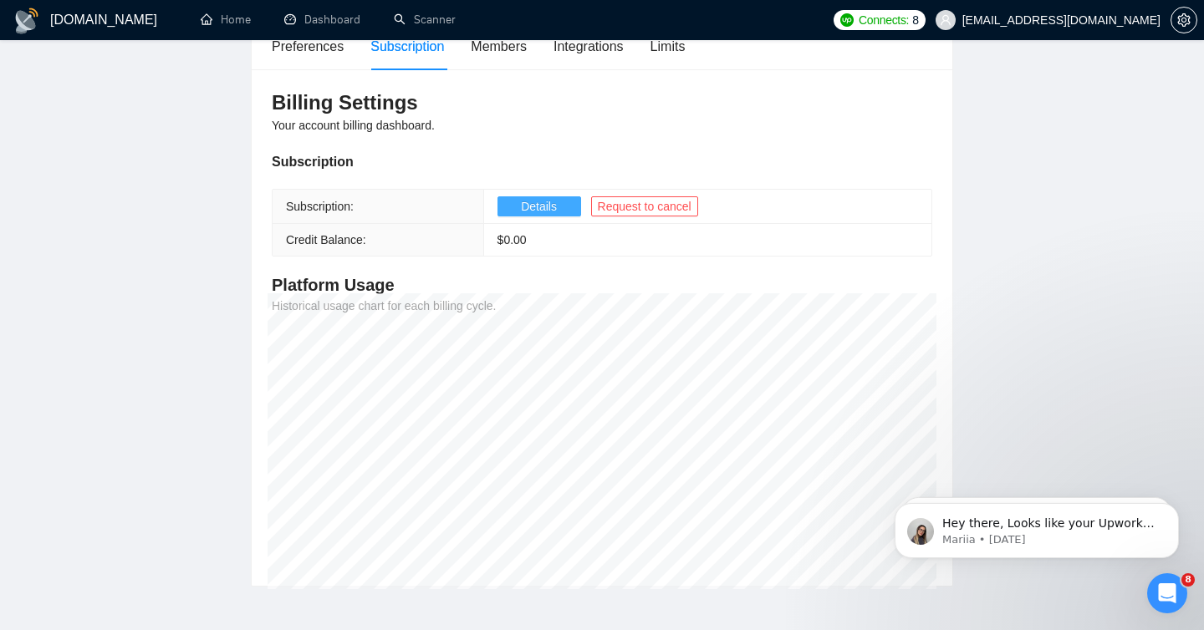
click at [568, 199] on button "Details" at bounding box center [539, 206] width 84 height 20
